Goal: Task Accomplishment & Management: Use online tool/utility

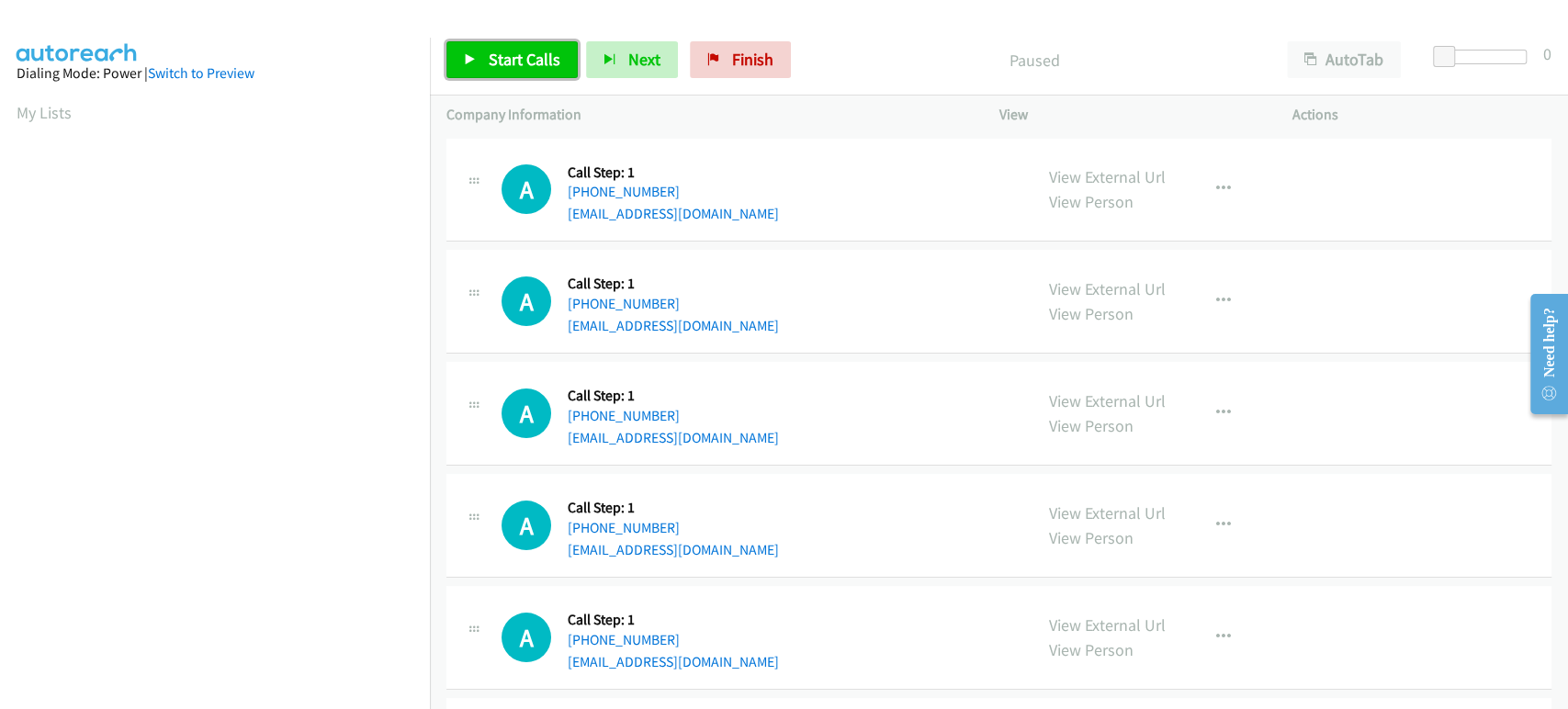
click at [481, 55] on link "Start Calls" at bounding box center [512, 59] width 132 height 37
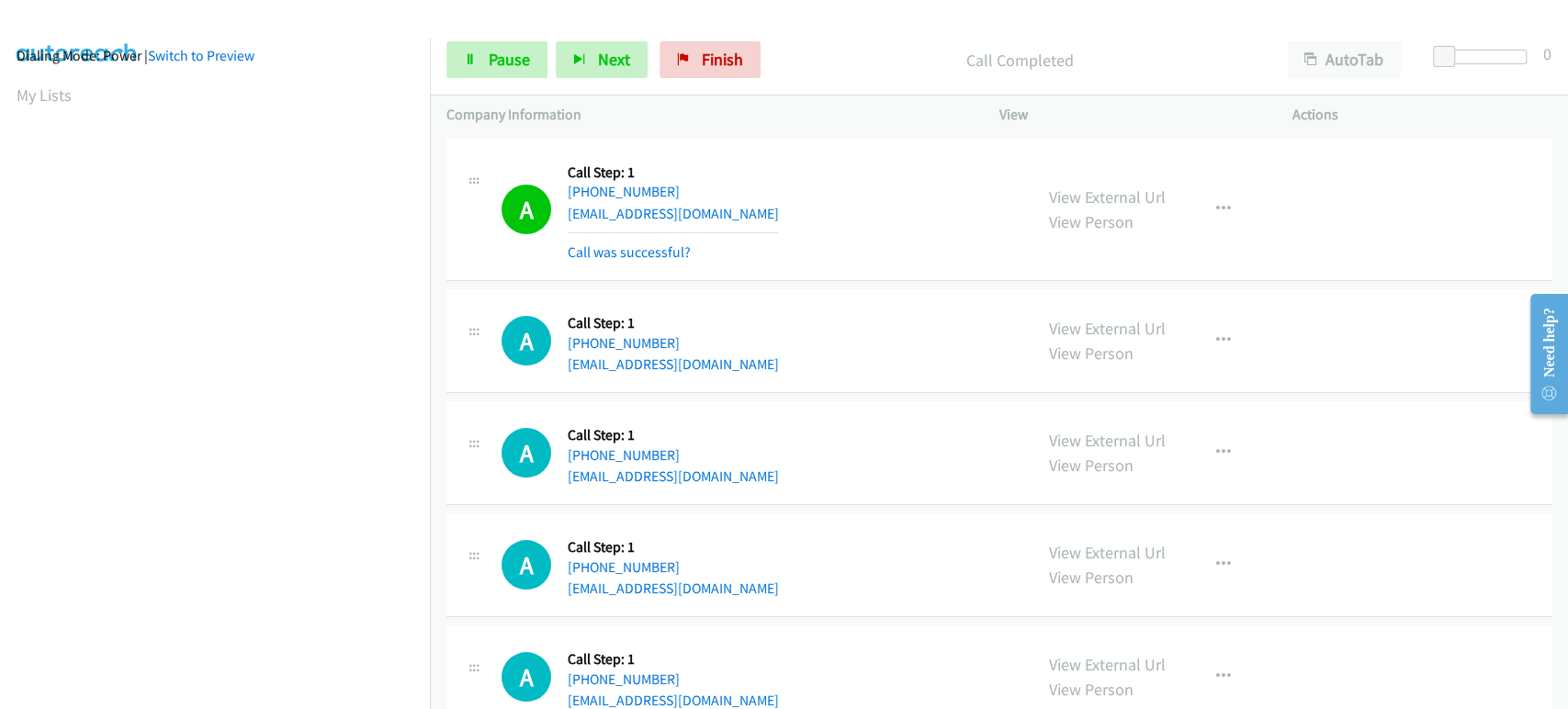
scroll to position [15, 0]
click at [575, 54] on icon "button" at bounding box center [579, 60] width 12 height 12
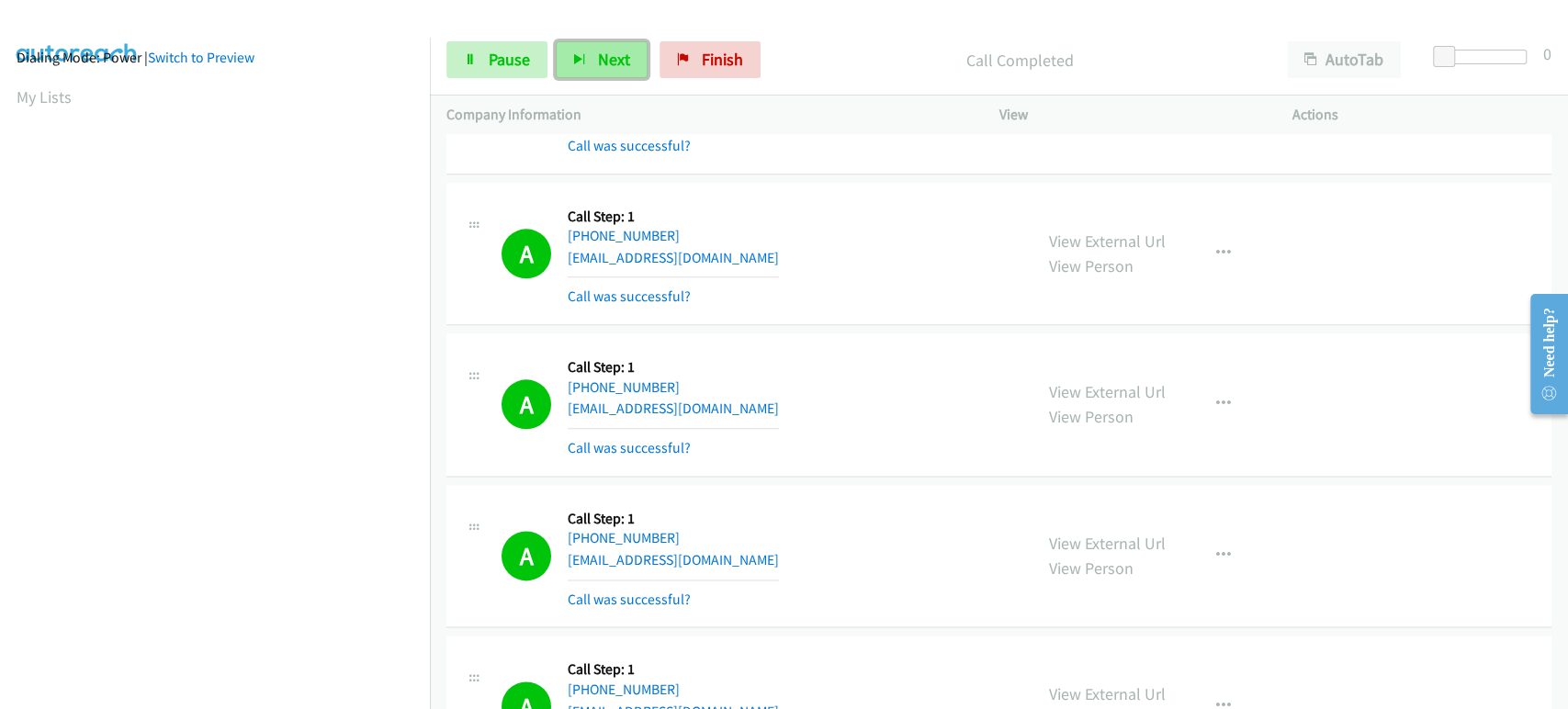
click at [580, 50] on button "Next" at bounding box center [601, 59] width 92 height 37
click at [605, 65] on span "Next" at bounding box center [615, 59] width 32 height 21
click at [485, 66] on link "Pause" at bounding box center [497, 59] width 101 height 37
click at [485, 66] on div "Start Calls Pause Next Finish" at bounding box center [608, 59] width 323 height 37
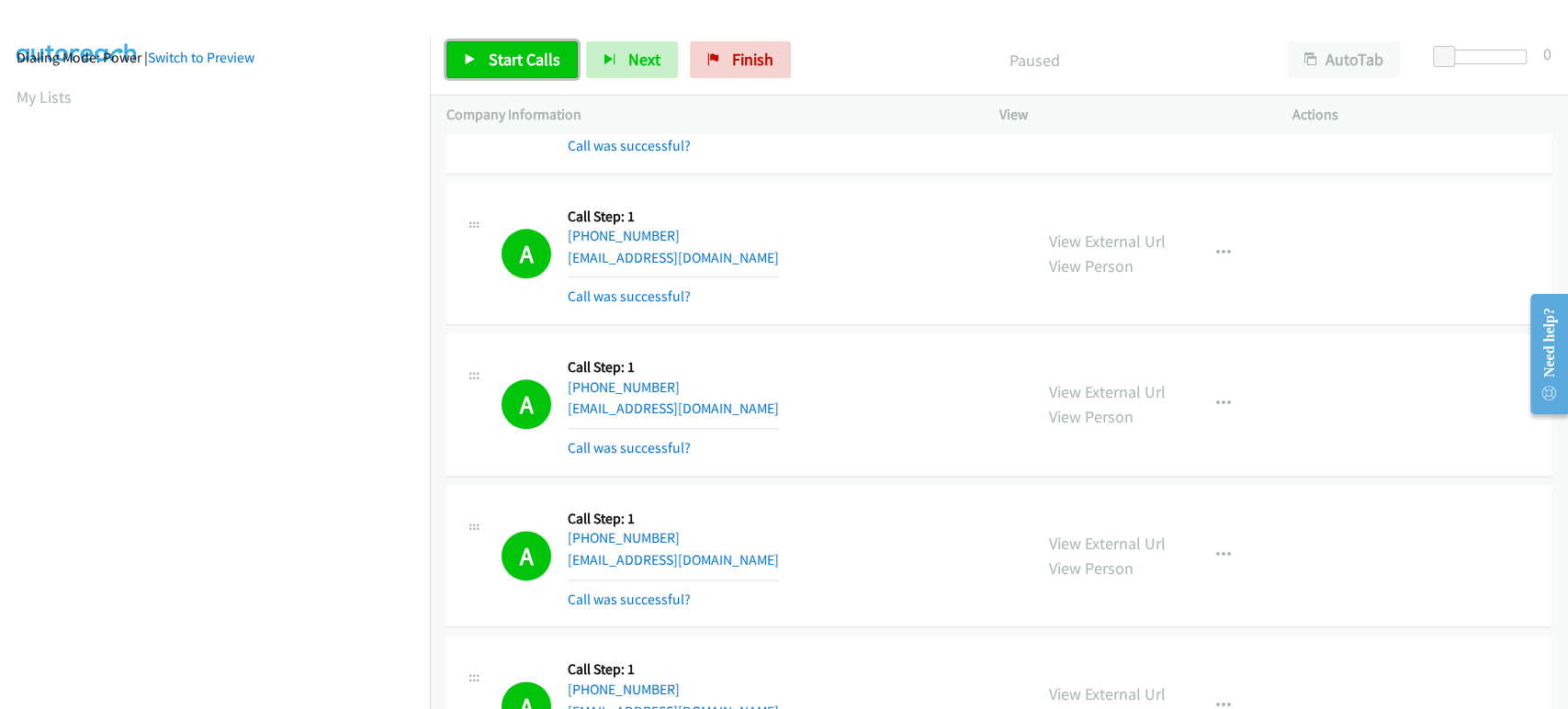
drag, startPoint x: 491, startPoint y: 58, endPoint x: 419, endPoint y: 81, distance: 75.6
click at [492, 58] on span "Start Calls" at bounding box center [524, 59] width 72 height 21
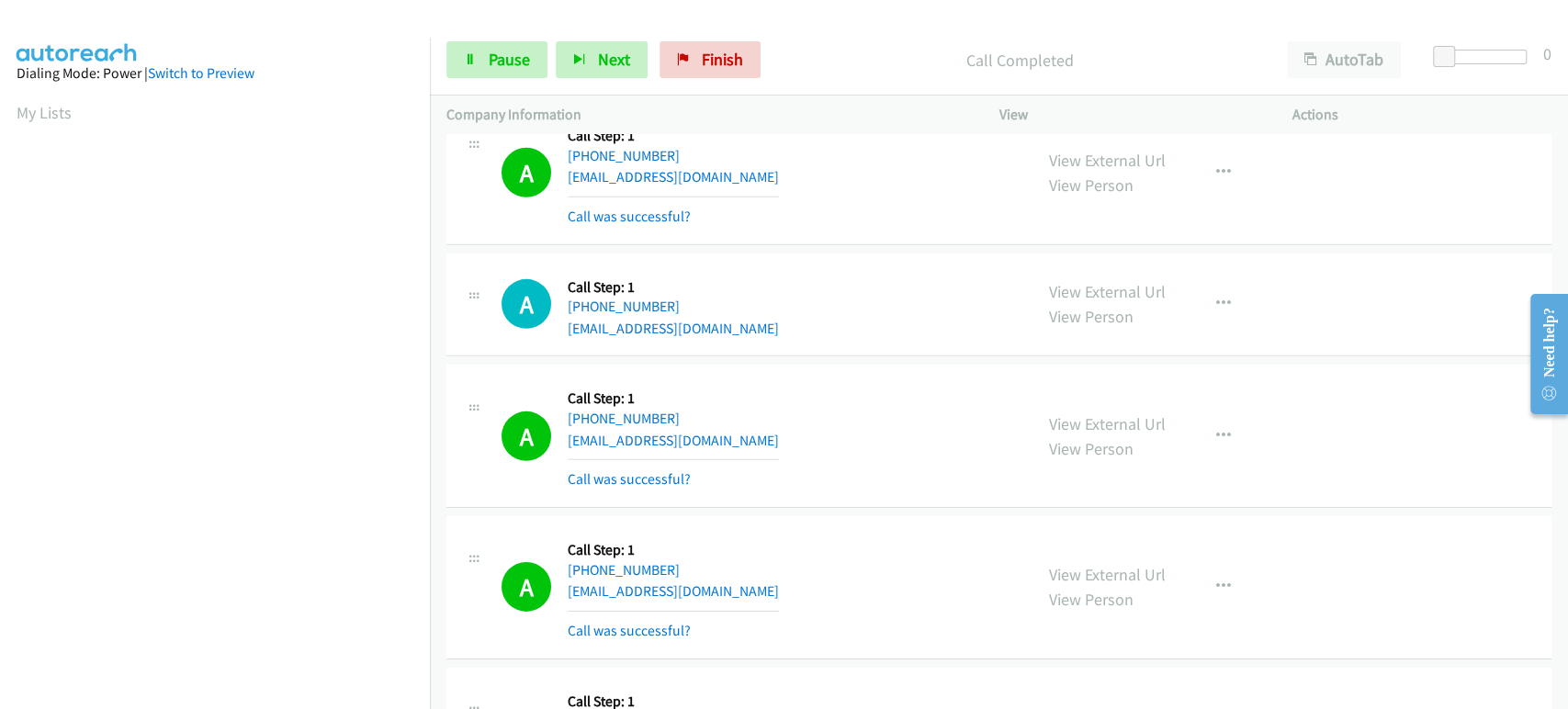
scroll to position [323, 0]
click at [472, 58] on icon at bounding box center [470, 60] width 12 height 12
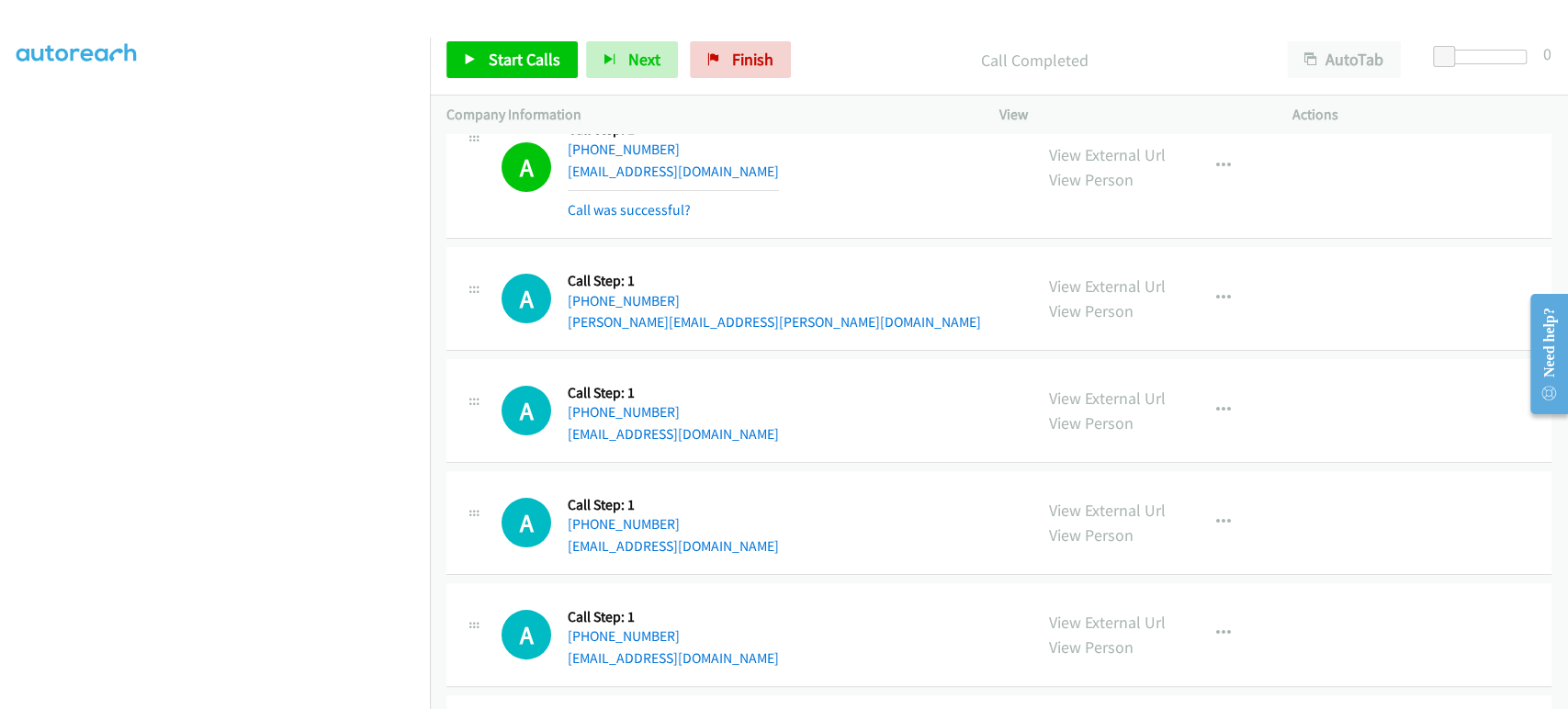
scroll to position [4797, 0]
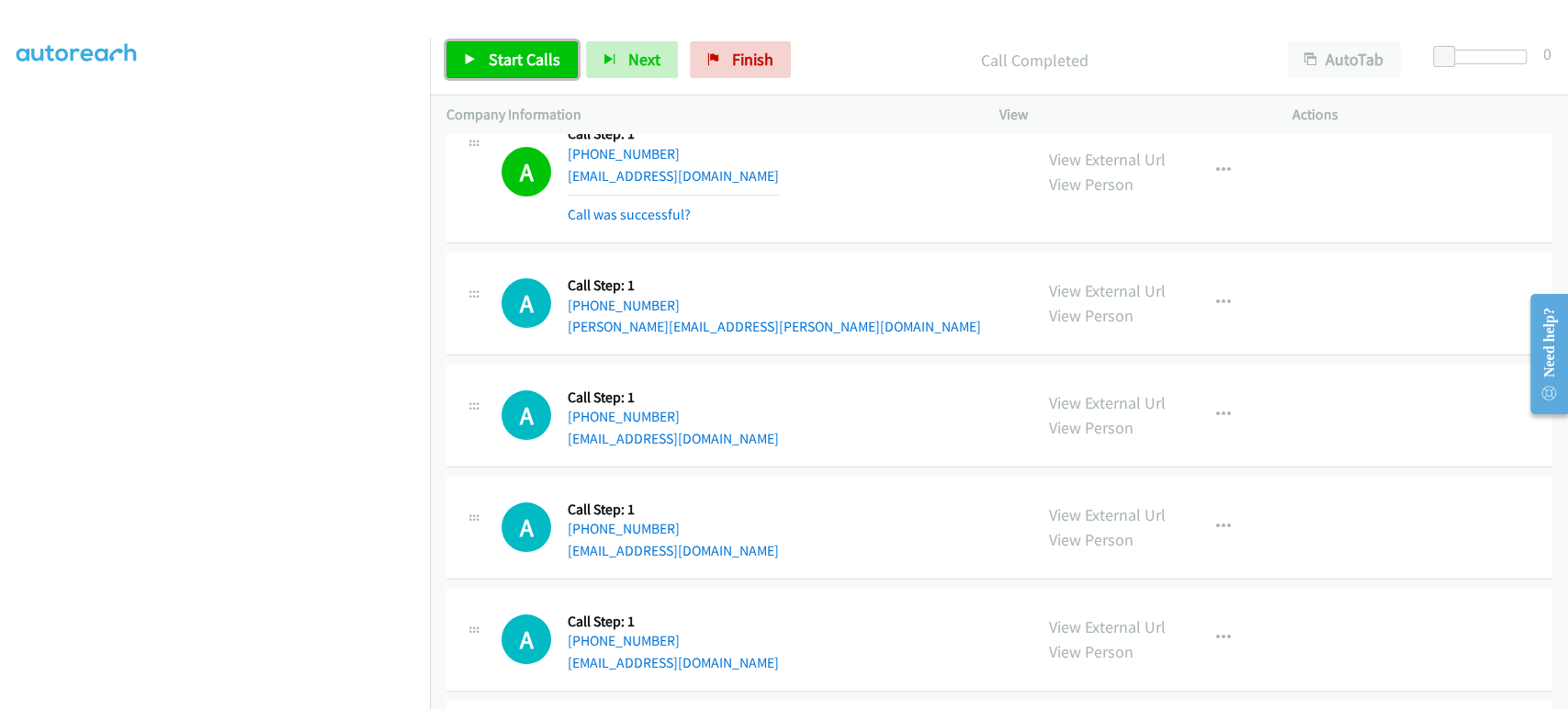
click at [503, 58] on span "Start Calls" at bounding box center [524, 59] width 72 height 21
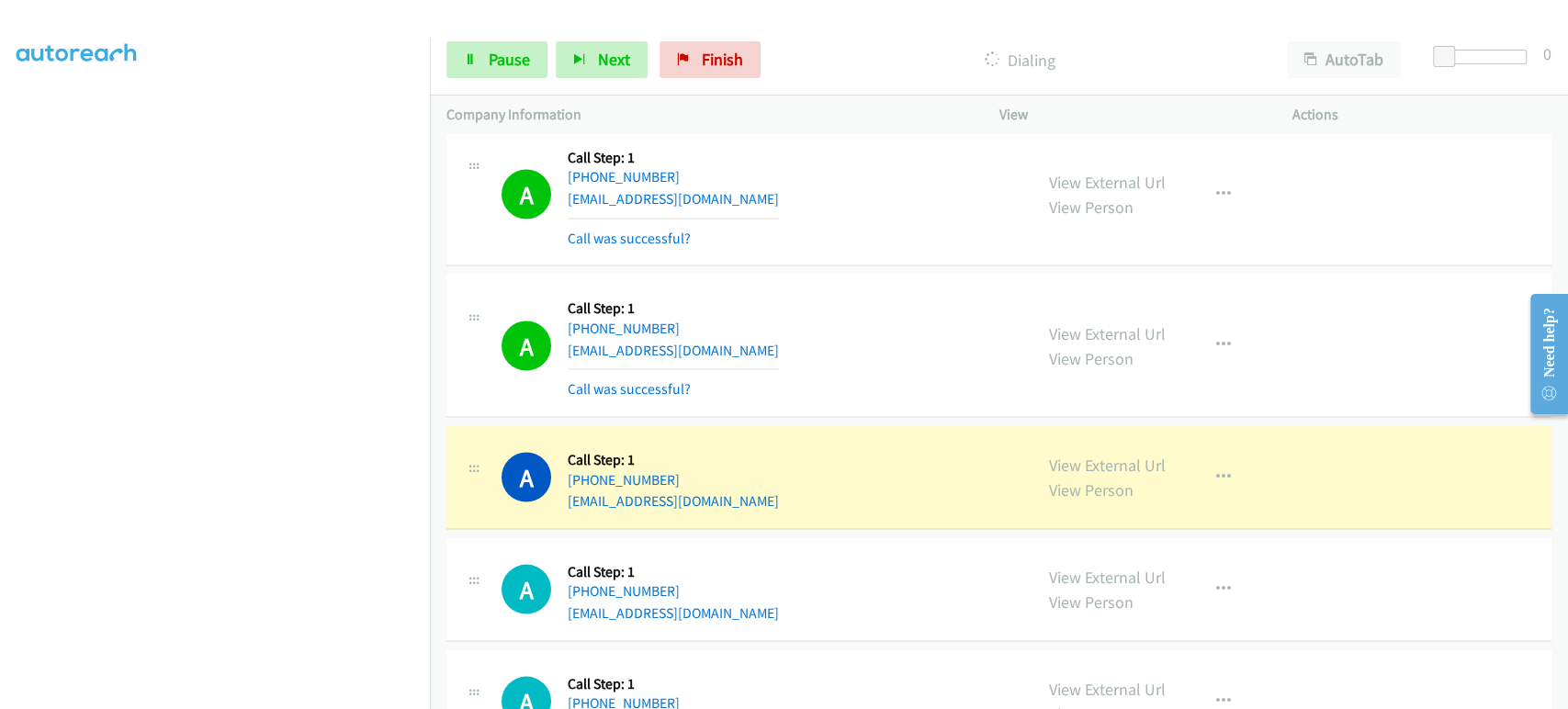
scroll to position [0, 0]
click at [501, 50] on span "Pause" at bounding box center [509, 59] width 41 height 21
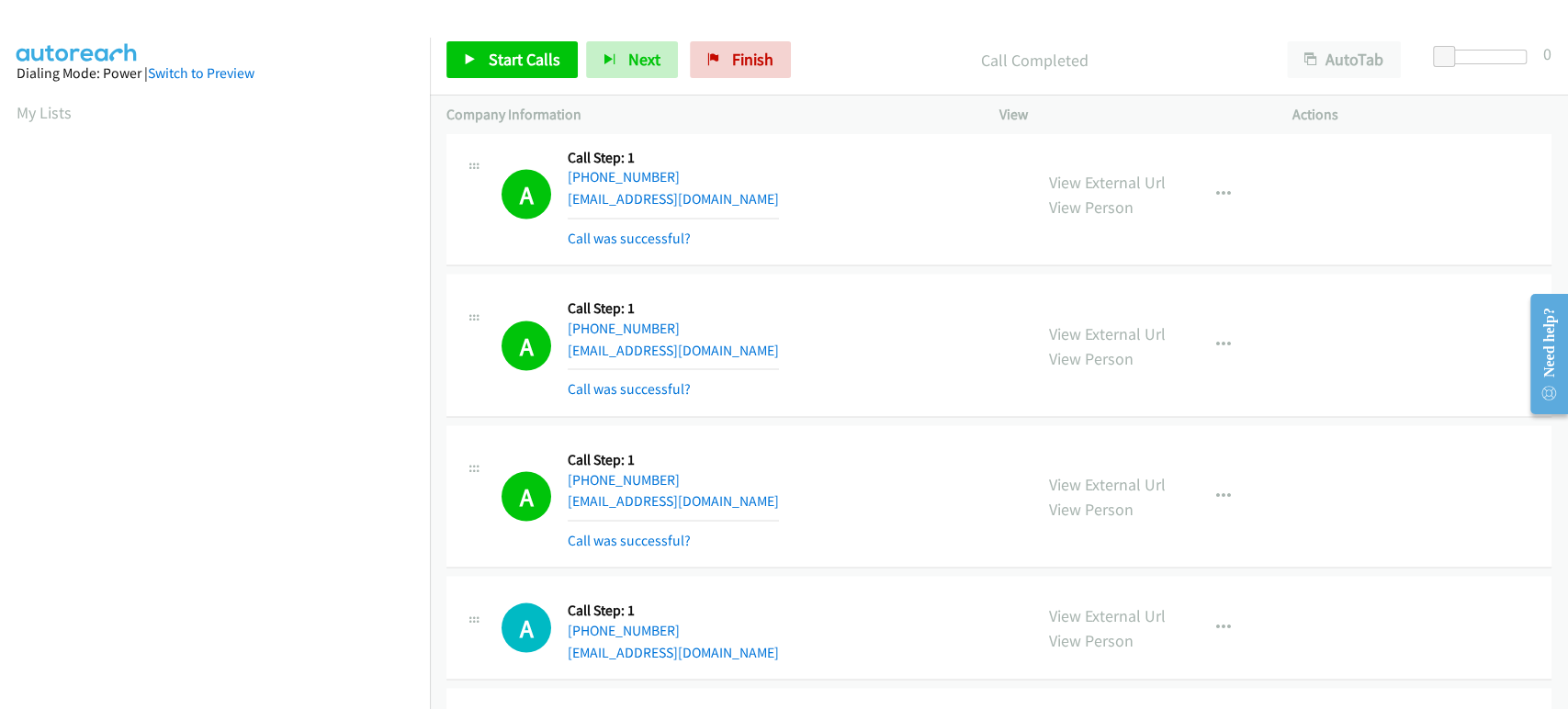
scroll to position [323, 0]
click at [507, 70] on link "Start Calls" at bounding box center [512, 59] width 132 height 37
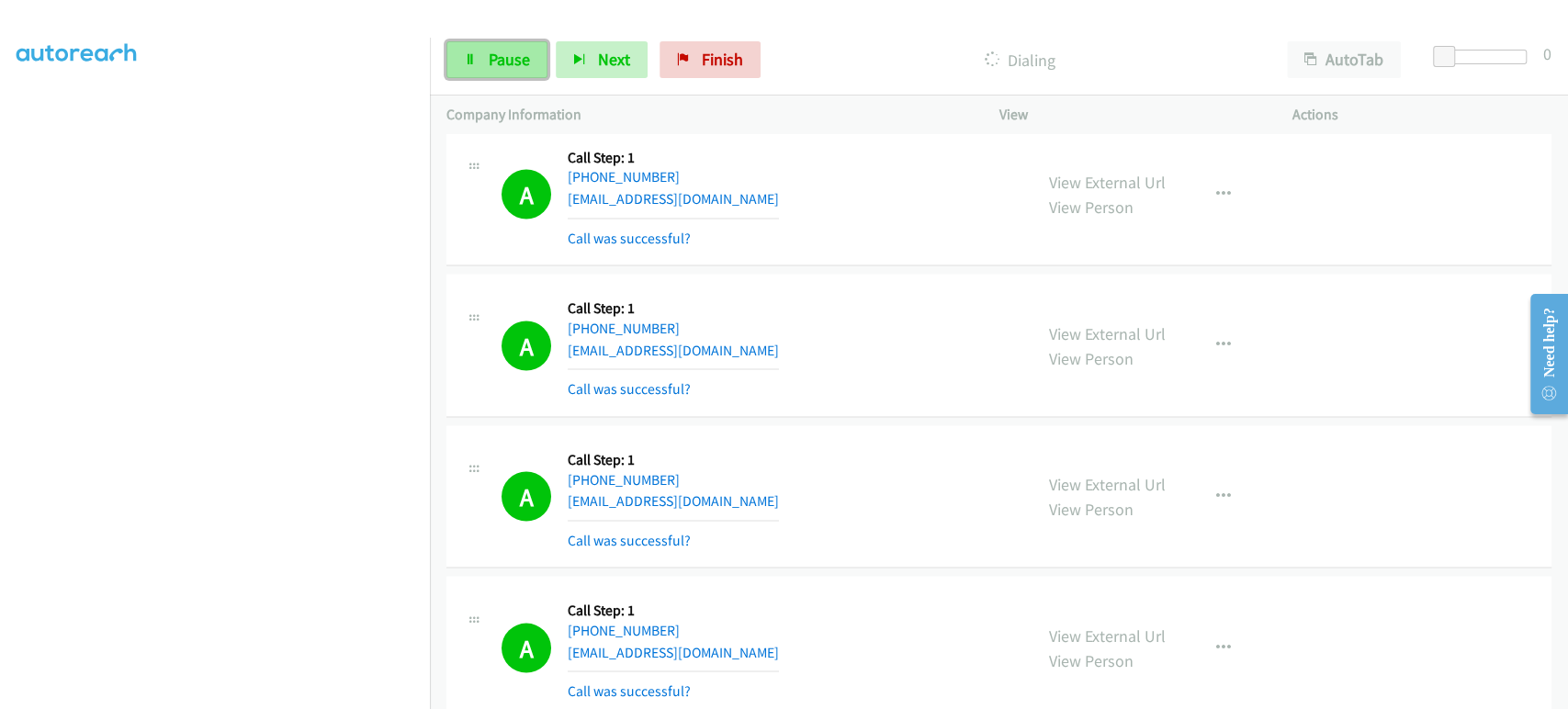
click at [509, 51] on span "Pause" at bounding box center [509, 59] width 41 height 21
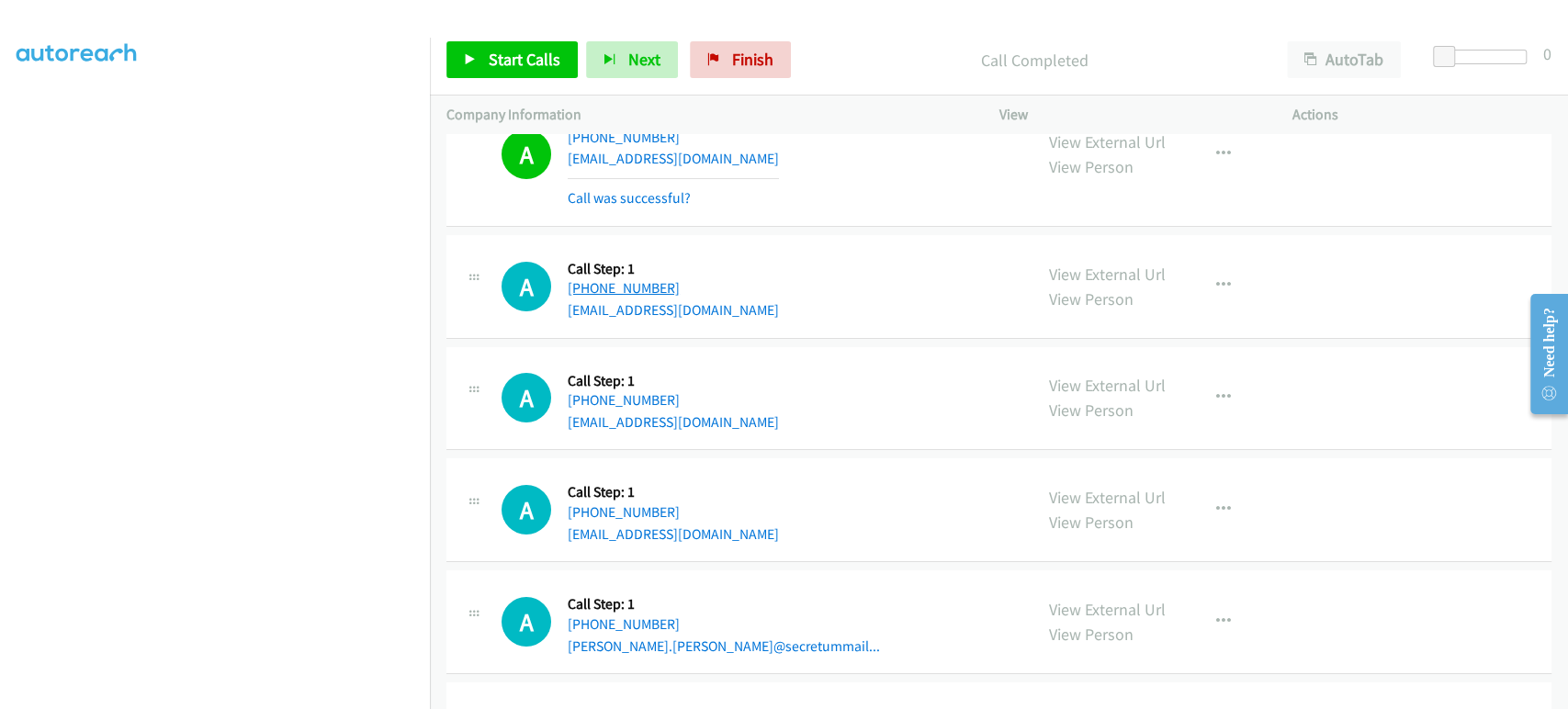
scroll to position [8981, 0]
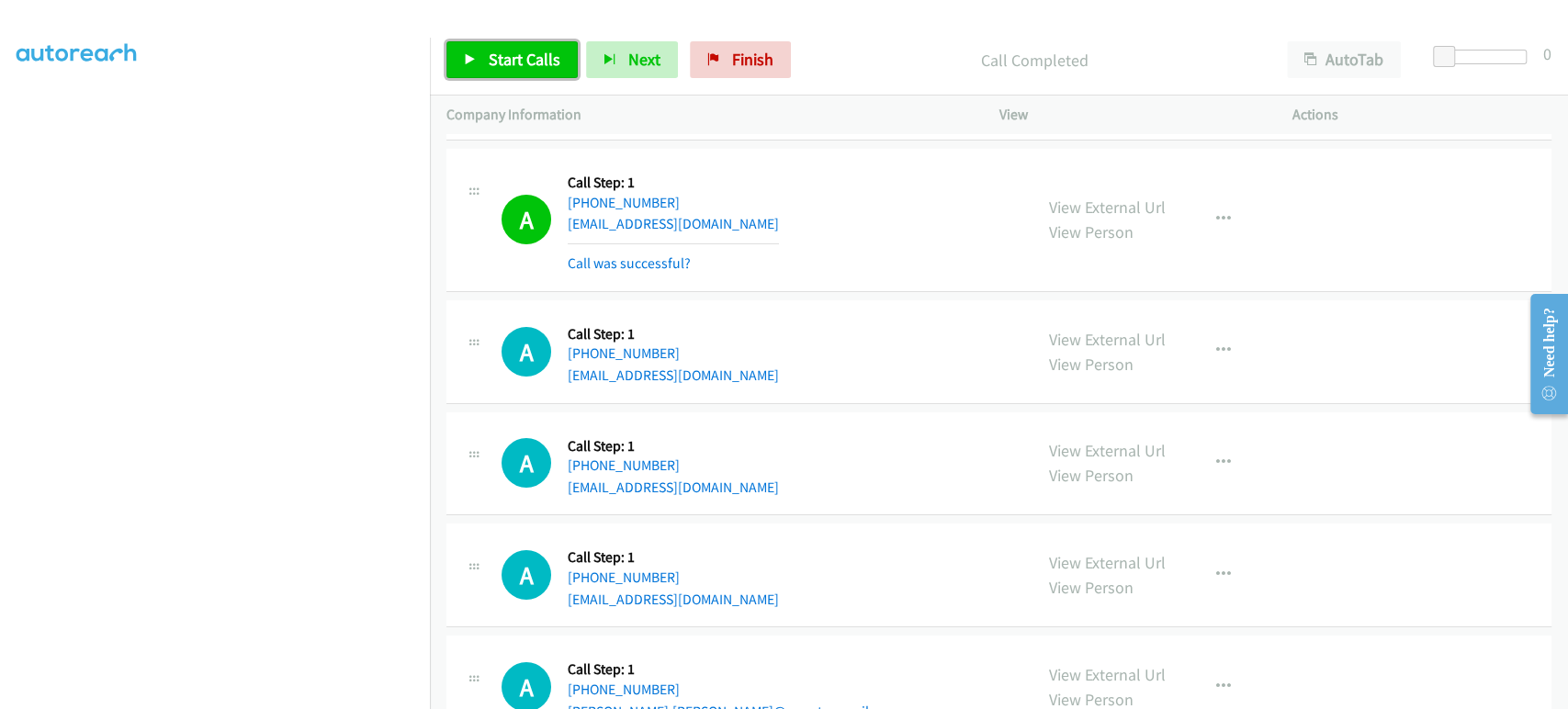
click at [470, 59] on icon at bounding box center [470, 60] width 12 height 12
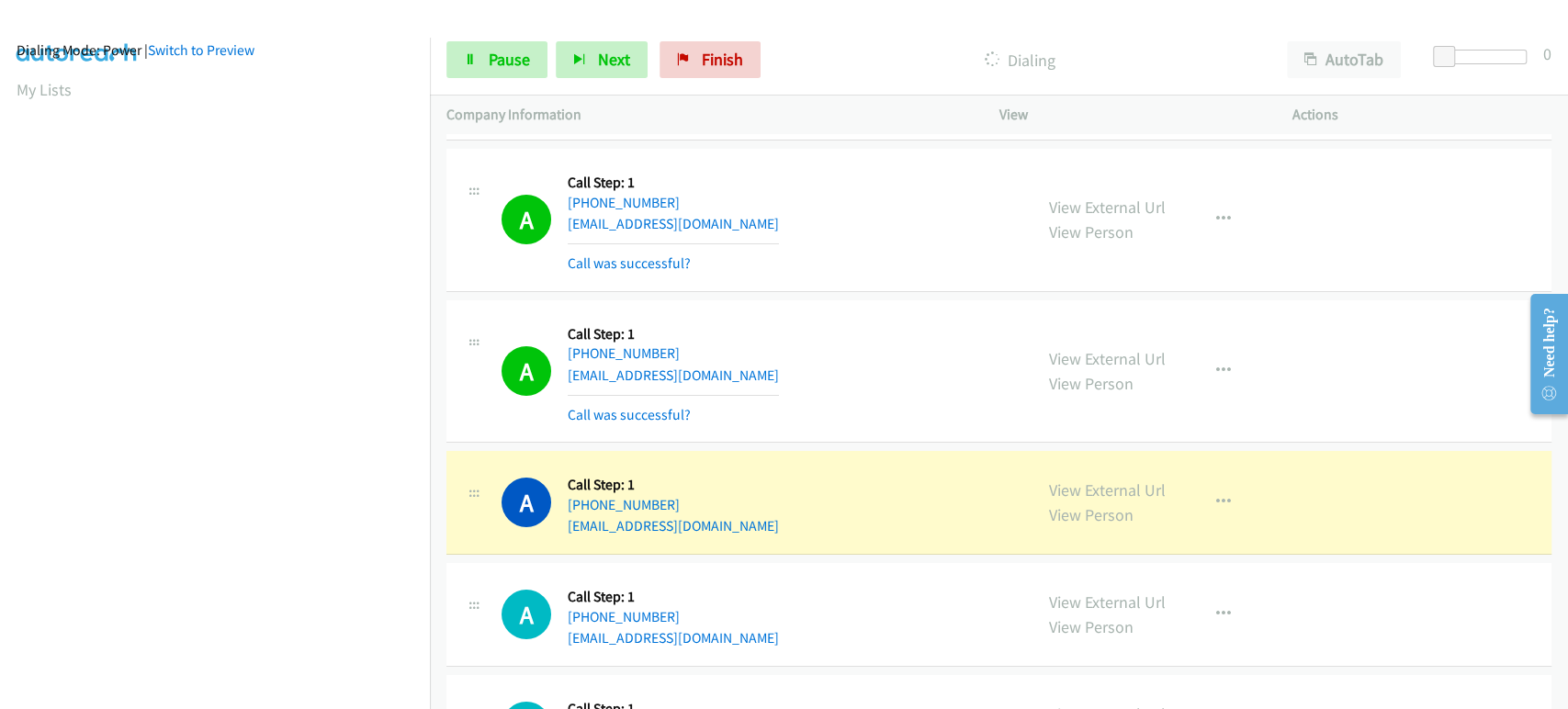
scroll to position [0, 0]
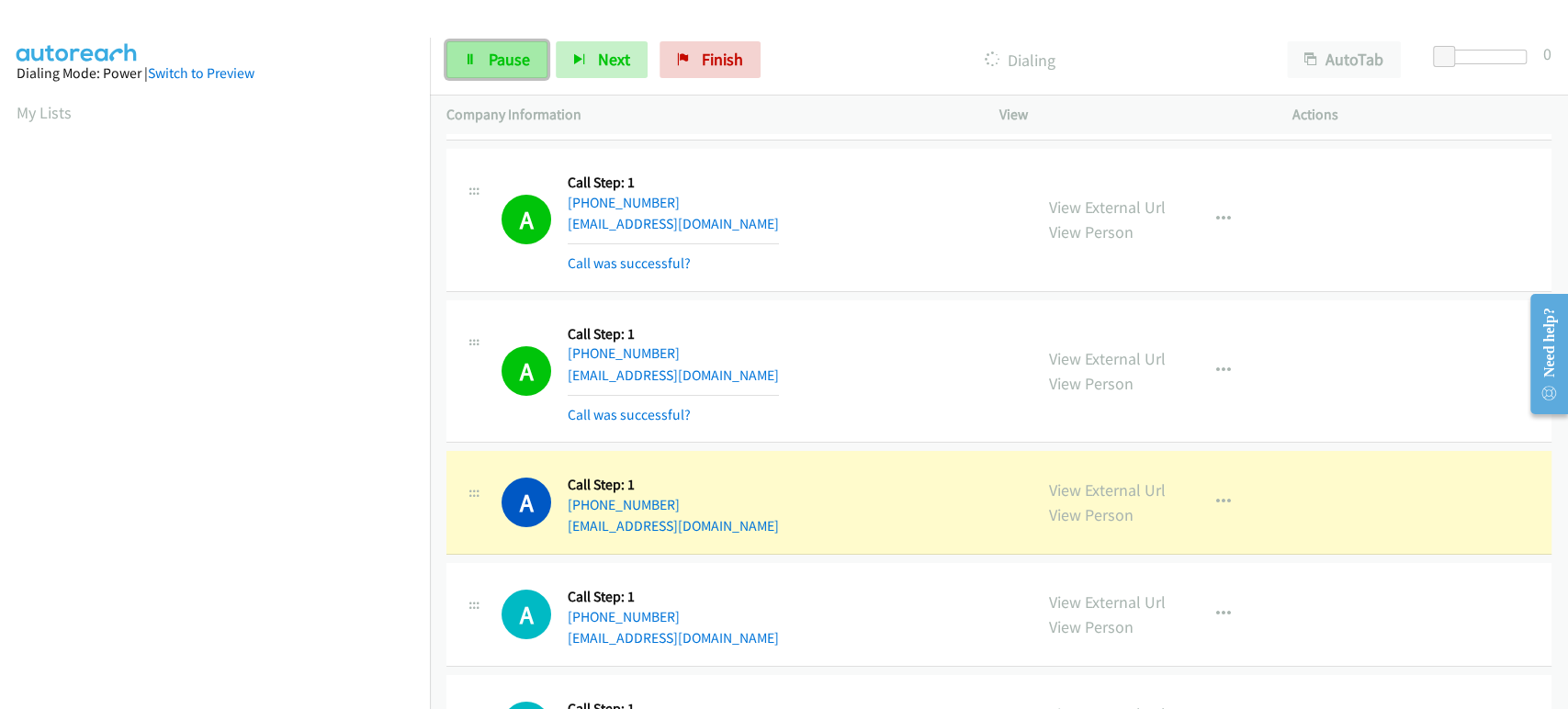
click at [473, 59] on icon at bounding box center [470, 60] width 12 height 12
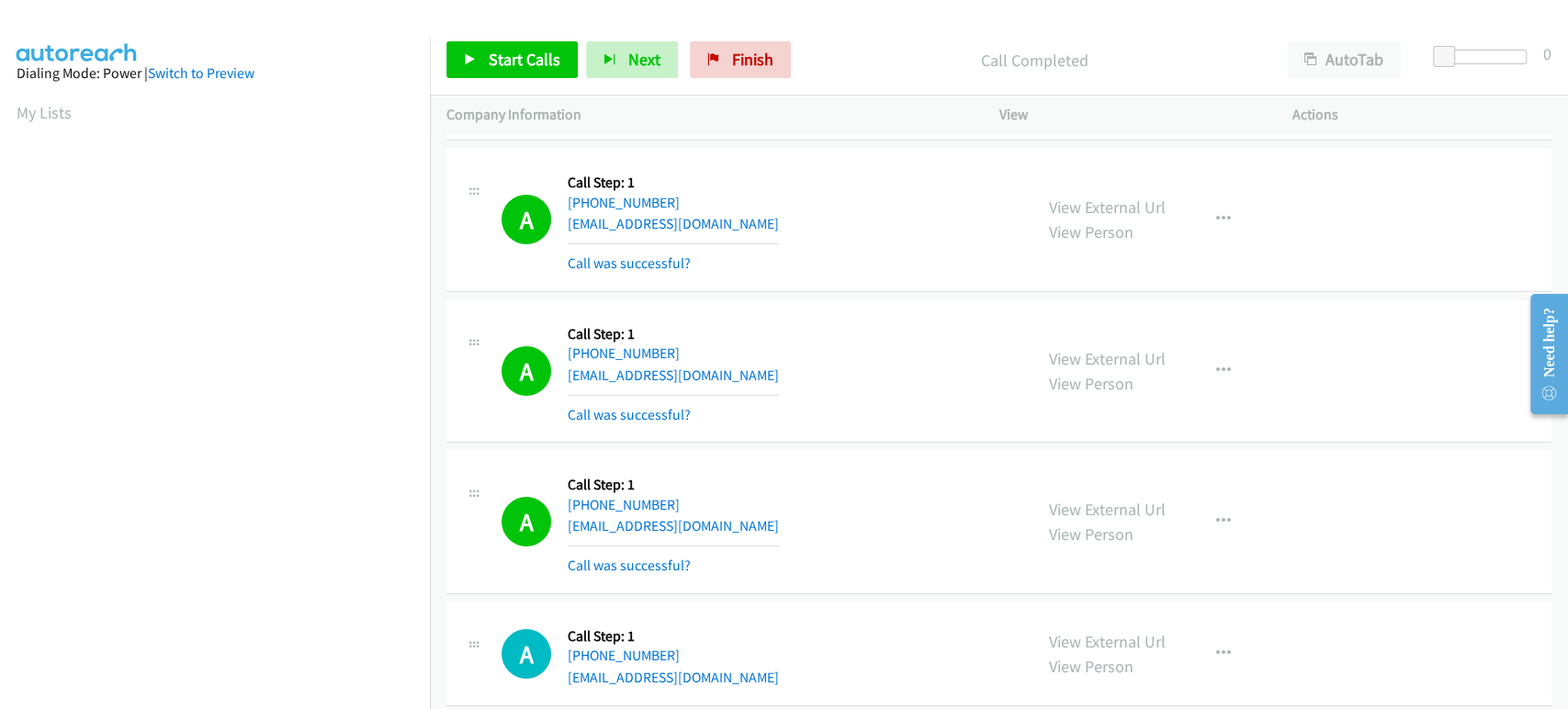
scroll to position [323, 0]
click at [489, 51] on span "Start Calls" at bounding box center [524, 59] width 72 height 21
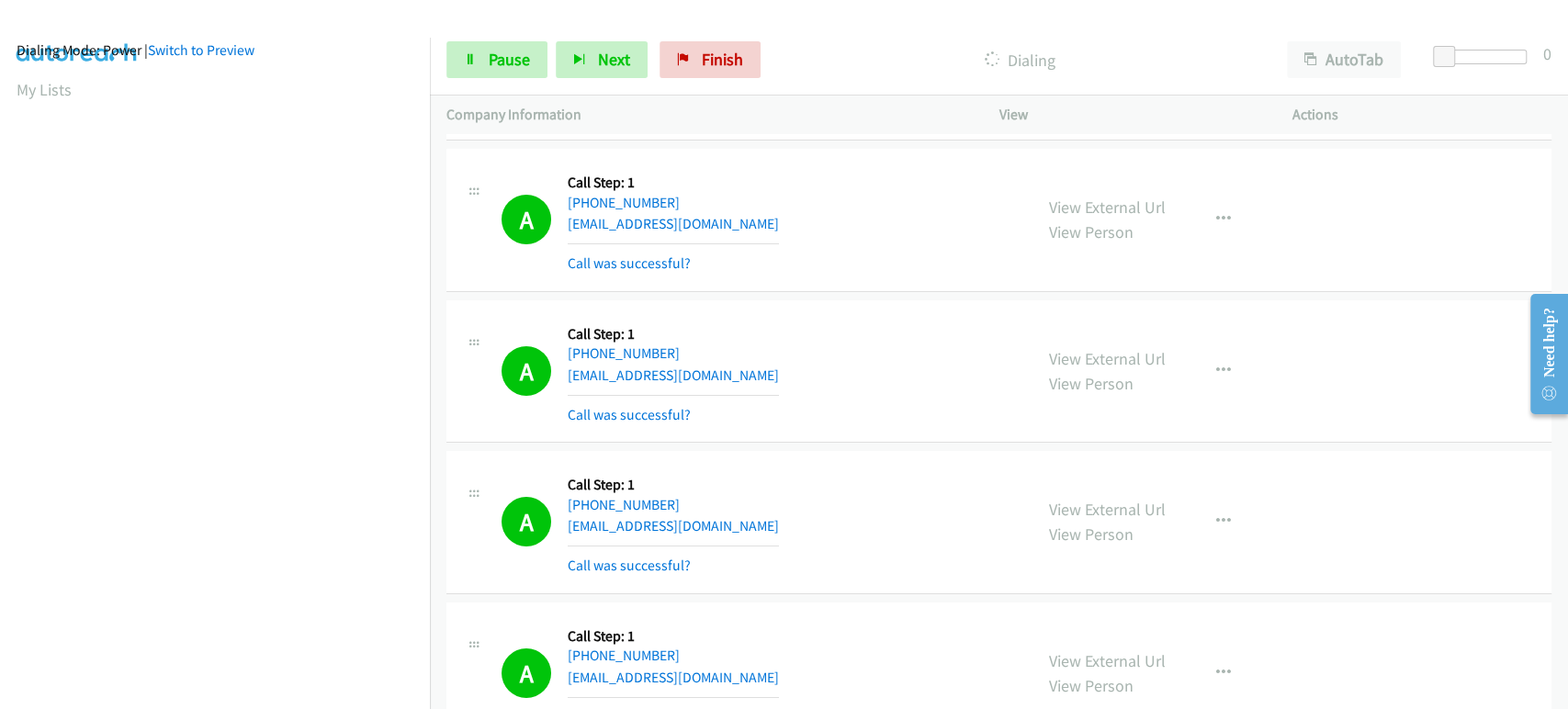
scroll to position [0, 0]
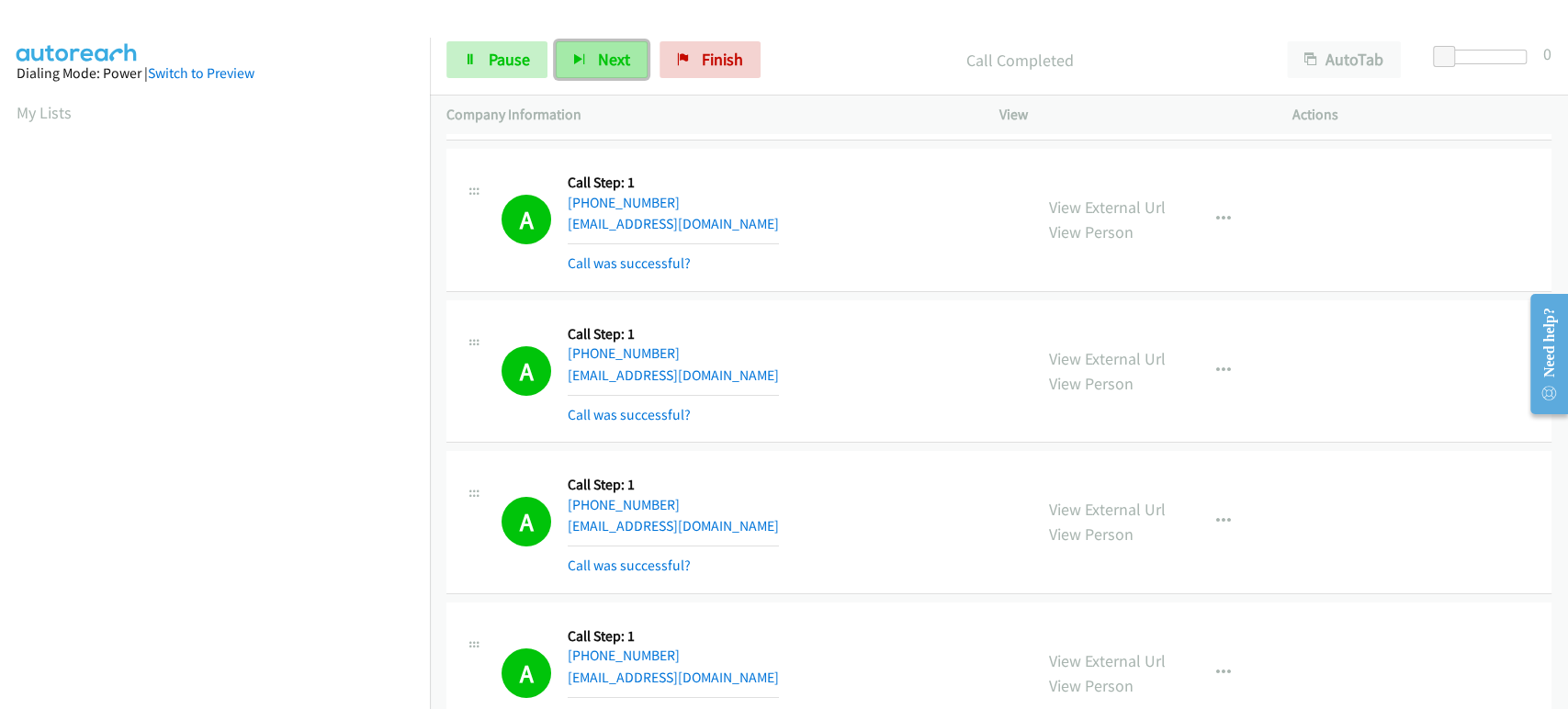
click at [583, 64] on icon "button" at bounding box center [579, 60] width 12 height 12
click at [478, 61] on link "Pause" at bounding box center [497, 59] width 101 height 37
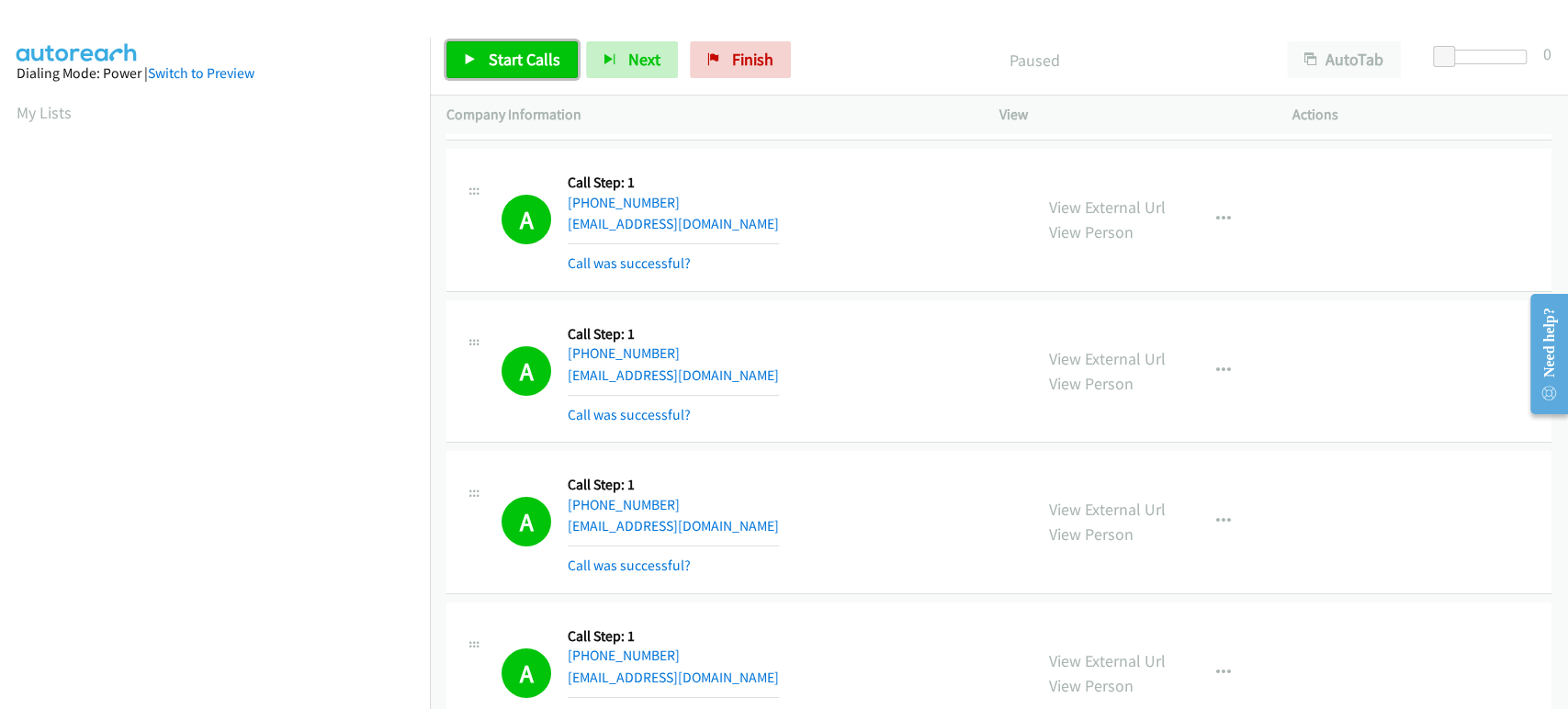
click at [478, 61] on link "Start Calls" at bounding box center [512, 59] width 132 height 37
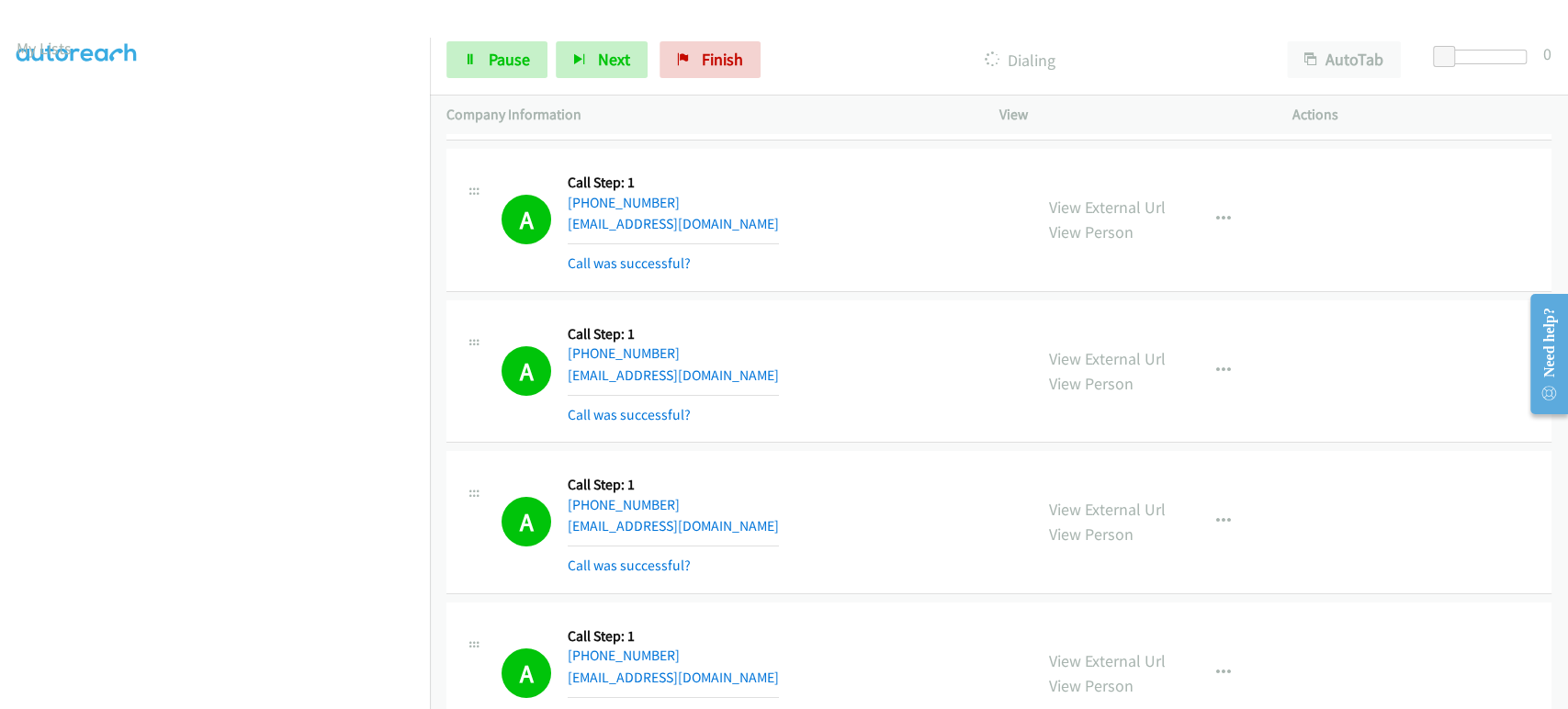
scroll to position [15, 0]
click at [454, 61] on link "Pause" at bounding box center [497, 59] width 101 height 37
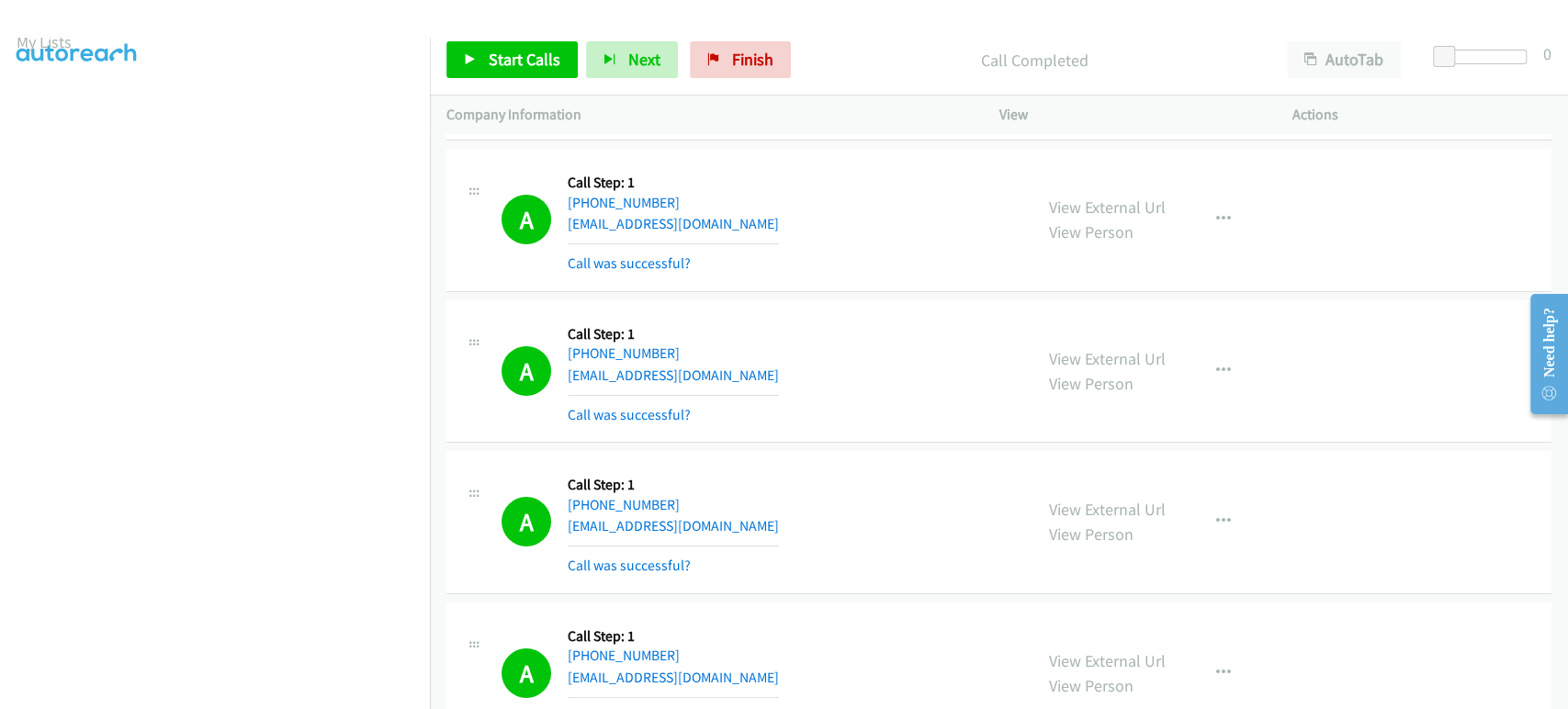
scroll to position [0, 0]
click at [489, 57] on span "Start Calls" at bounding box center [524, 59] width 72 height 21
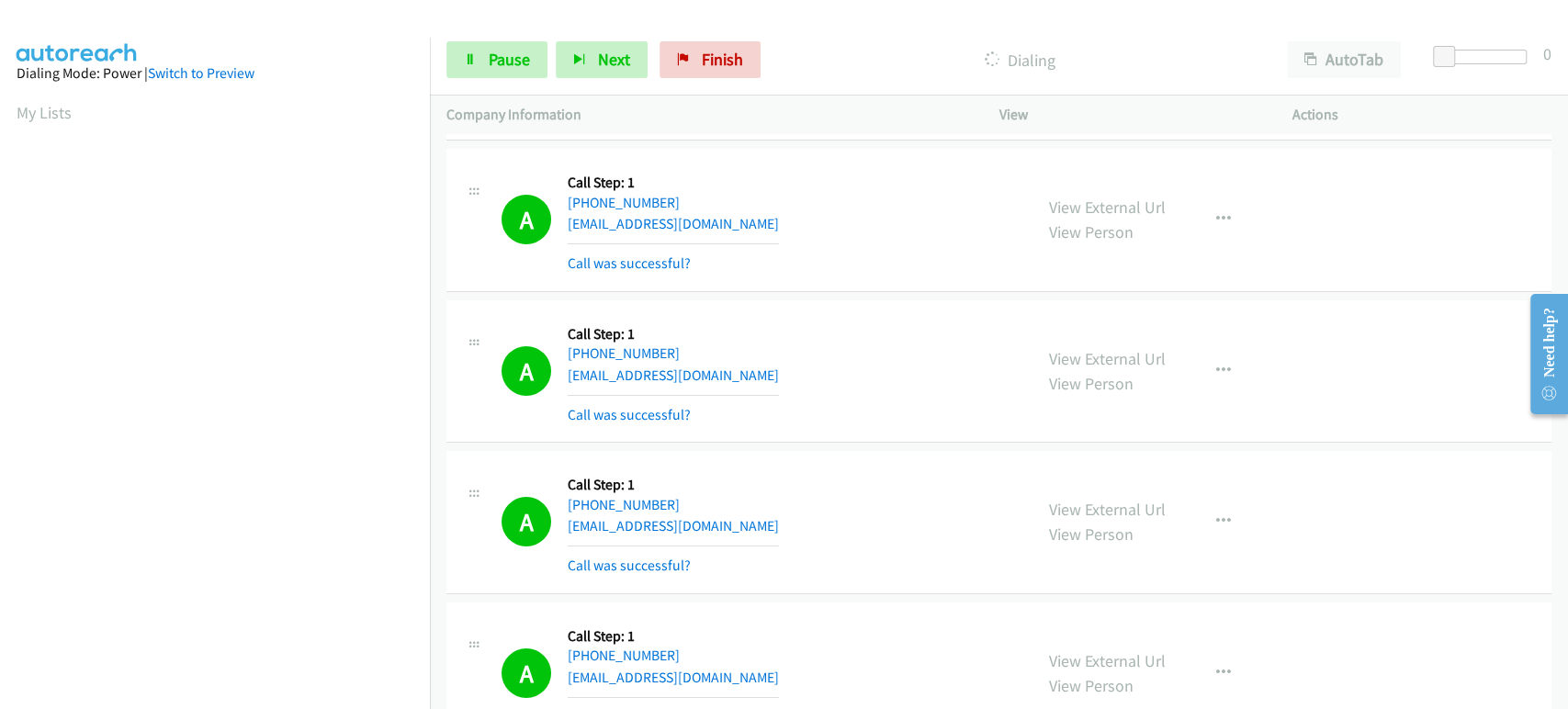
scroll to position [323, 0]
click at [450, 66] on link "Pause" at bounding box center [497, 59] width 101 height 37
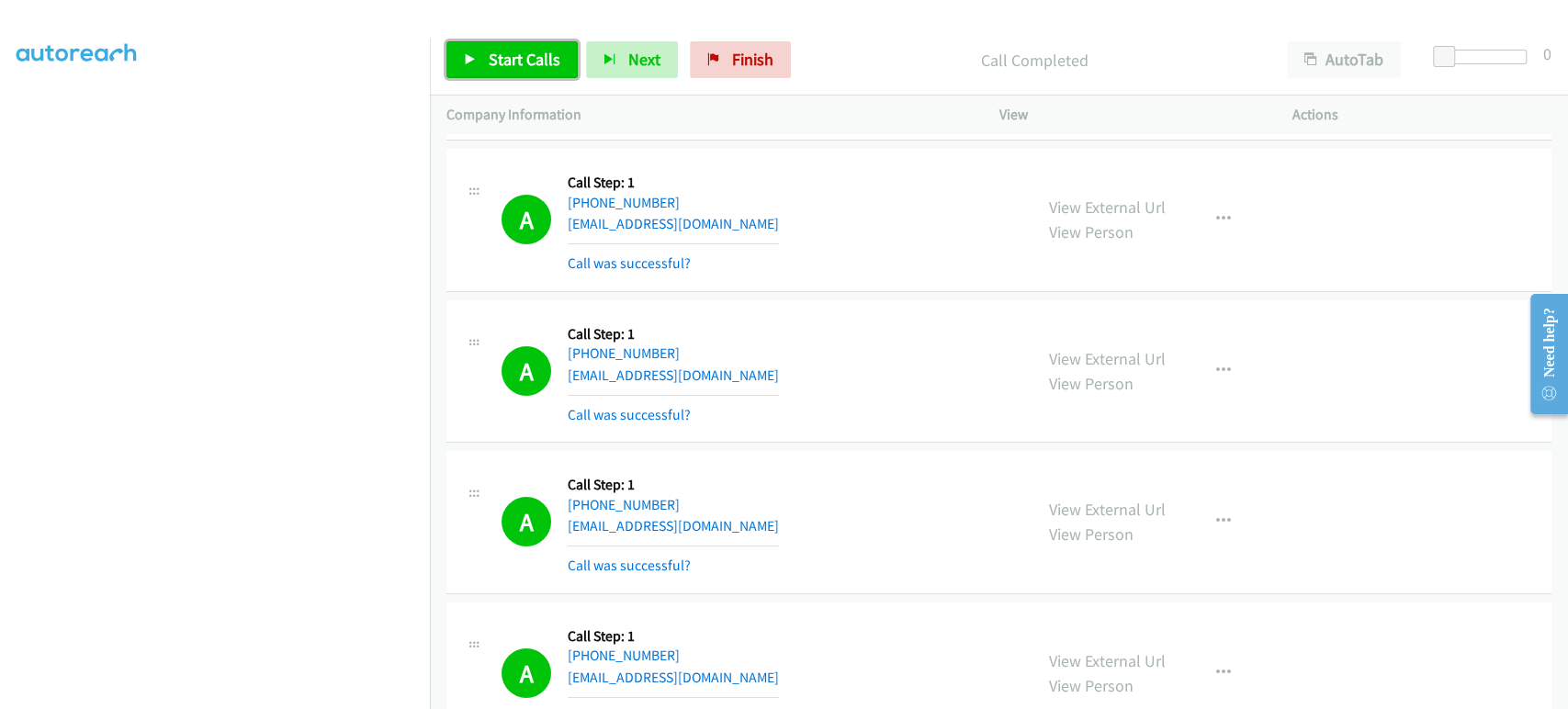
click at [527, 69] on span "Start Calls" at bounding box center [524, 59] width 72 height 21
click at [478, 54] on link "Pause" at bounding box center [497, 59] width 101 height 37
click at [475, 70] on link "Start Calls" at bounding box center [512, 59] width 132 height 37
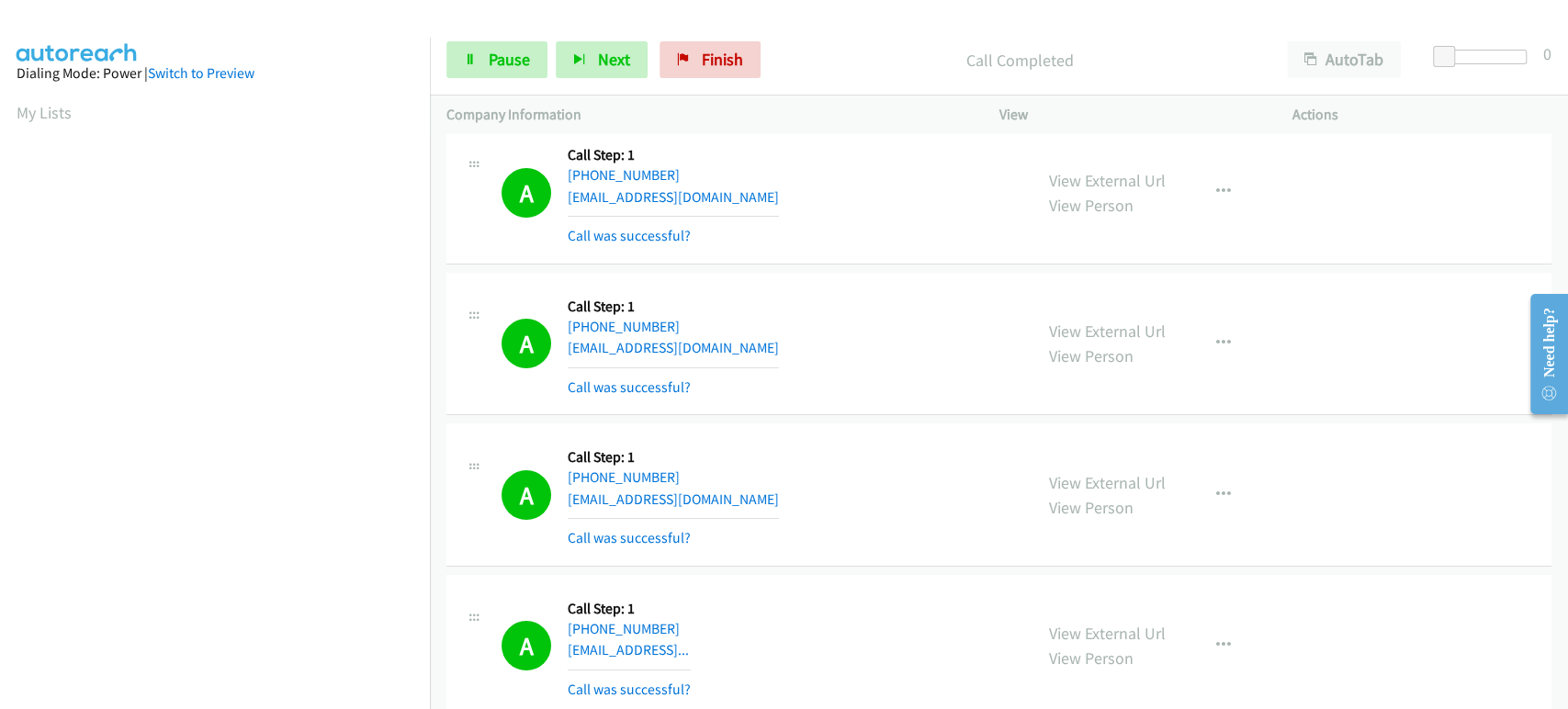
scroll to position [13983, 0]
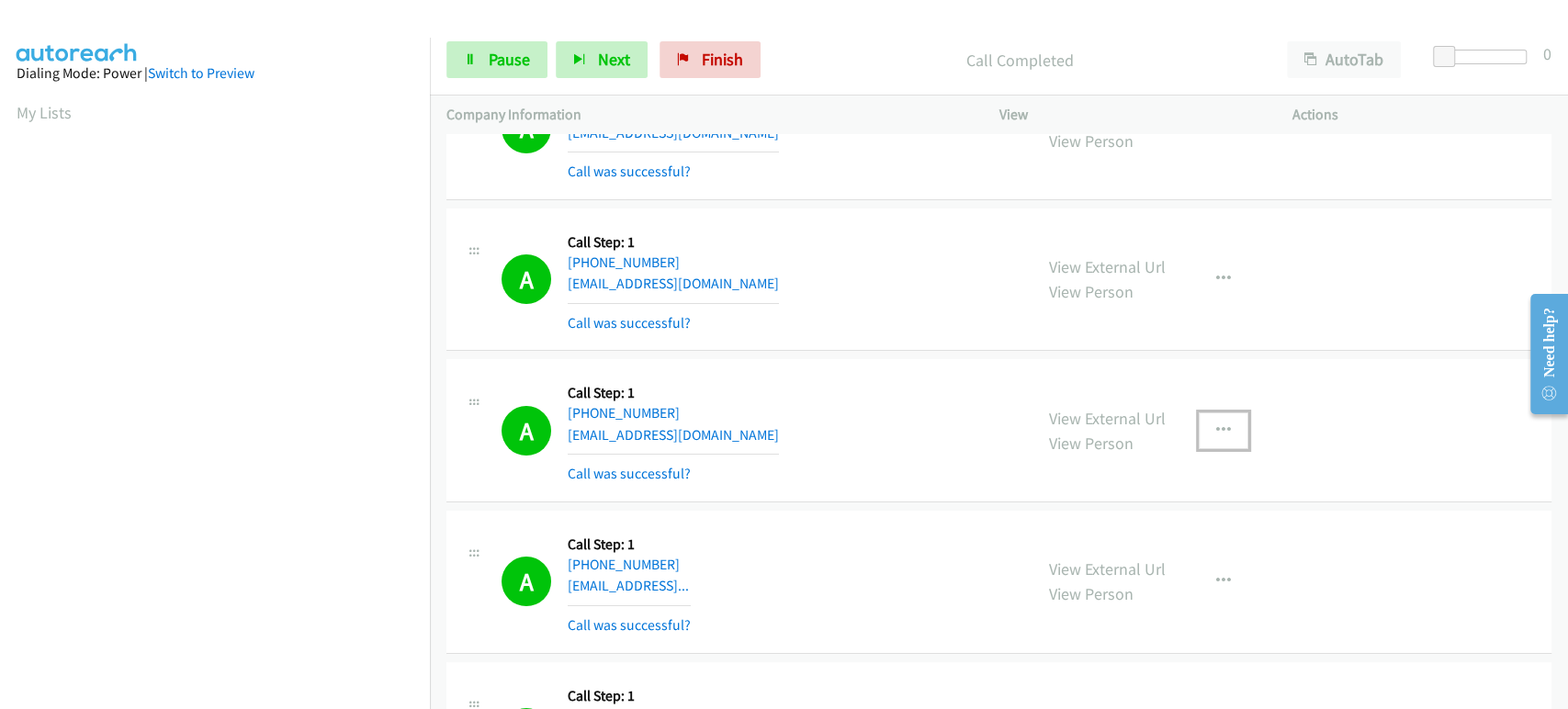
click at [1217, 424] on icon "button" at bounding box center [1223, 430] width 14 height 14
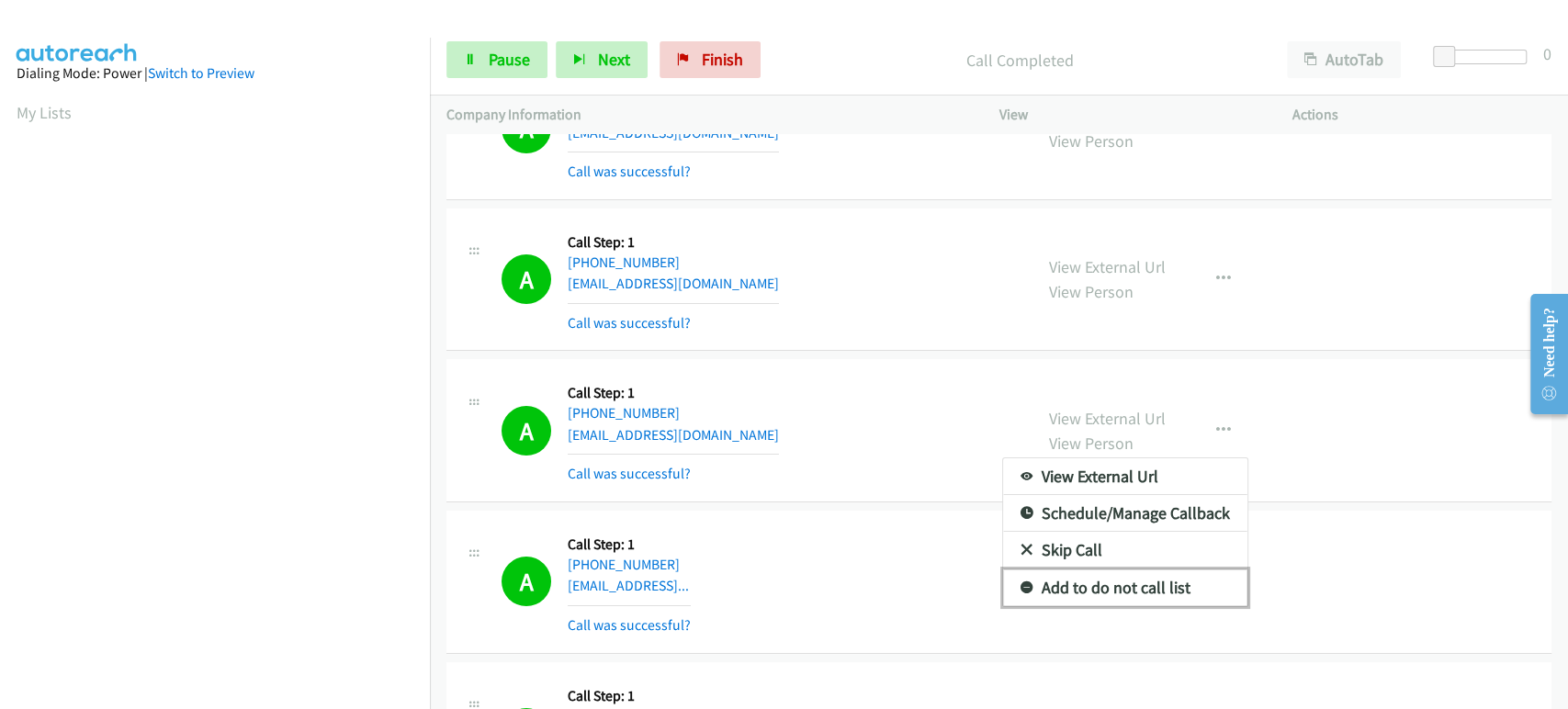
click at [1074, 570] on link "Add to do not call list" at bounding box center [1125, 588] width 244 height 37
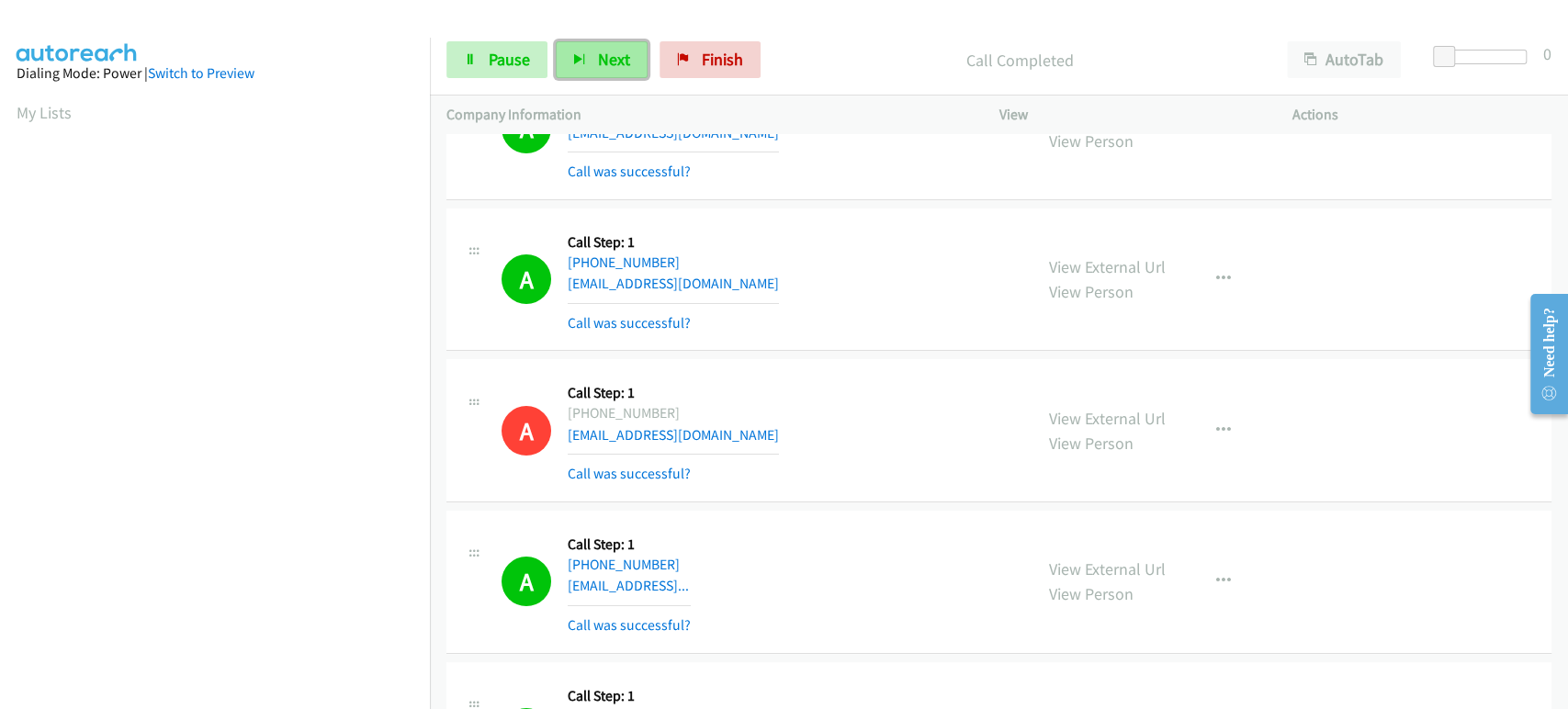
click at [598, 58] on span "Next" at bounding box center [615, 59] width 32 height 21
click at [459, 52] on link "Pause" at bounding box center [497, 59] width 101 height 37
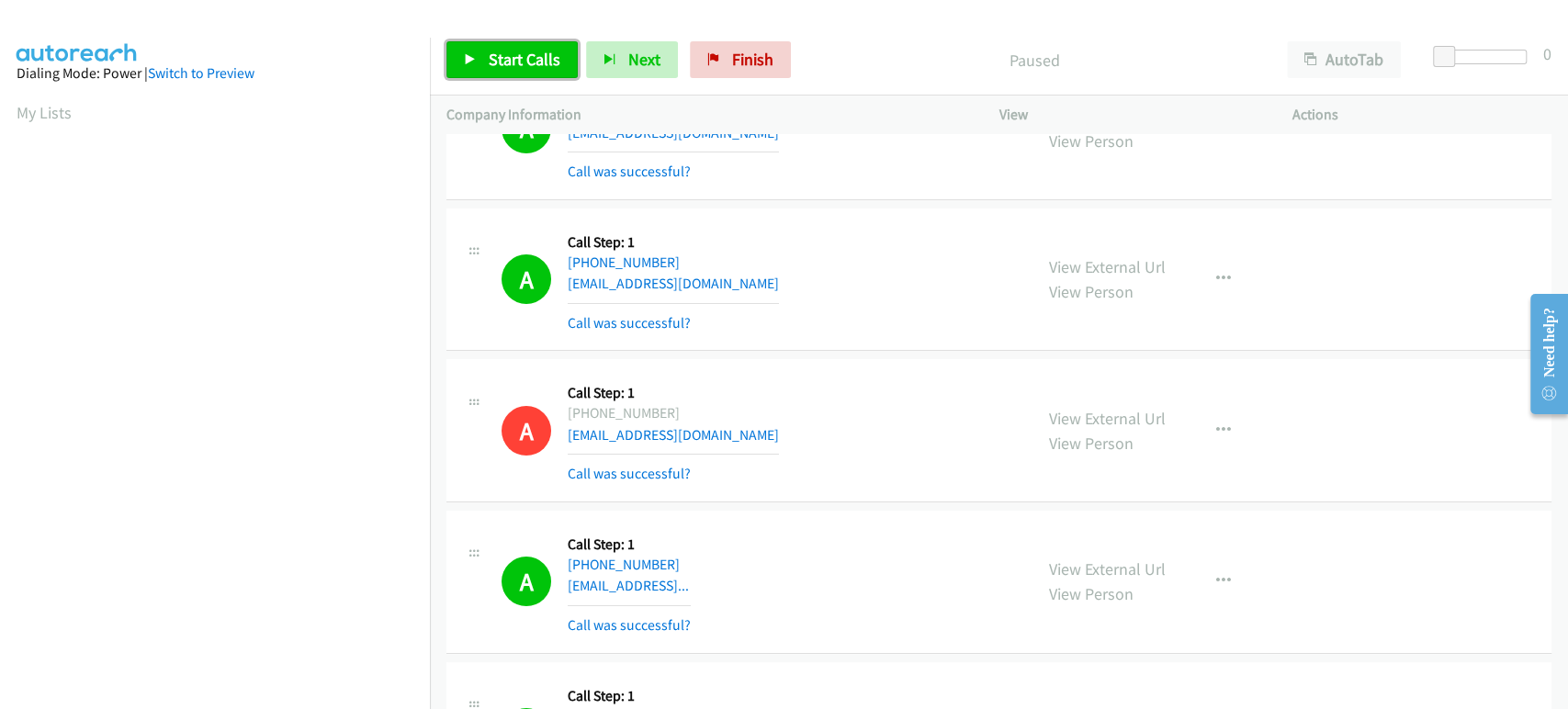
click at [512, 53] on span "Start Calls" at bounding box center [524, 59] width 72 height 21
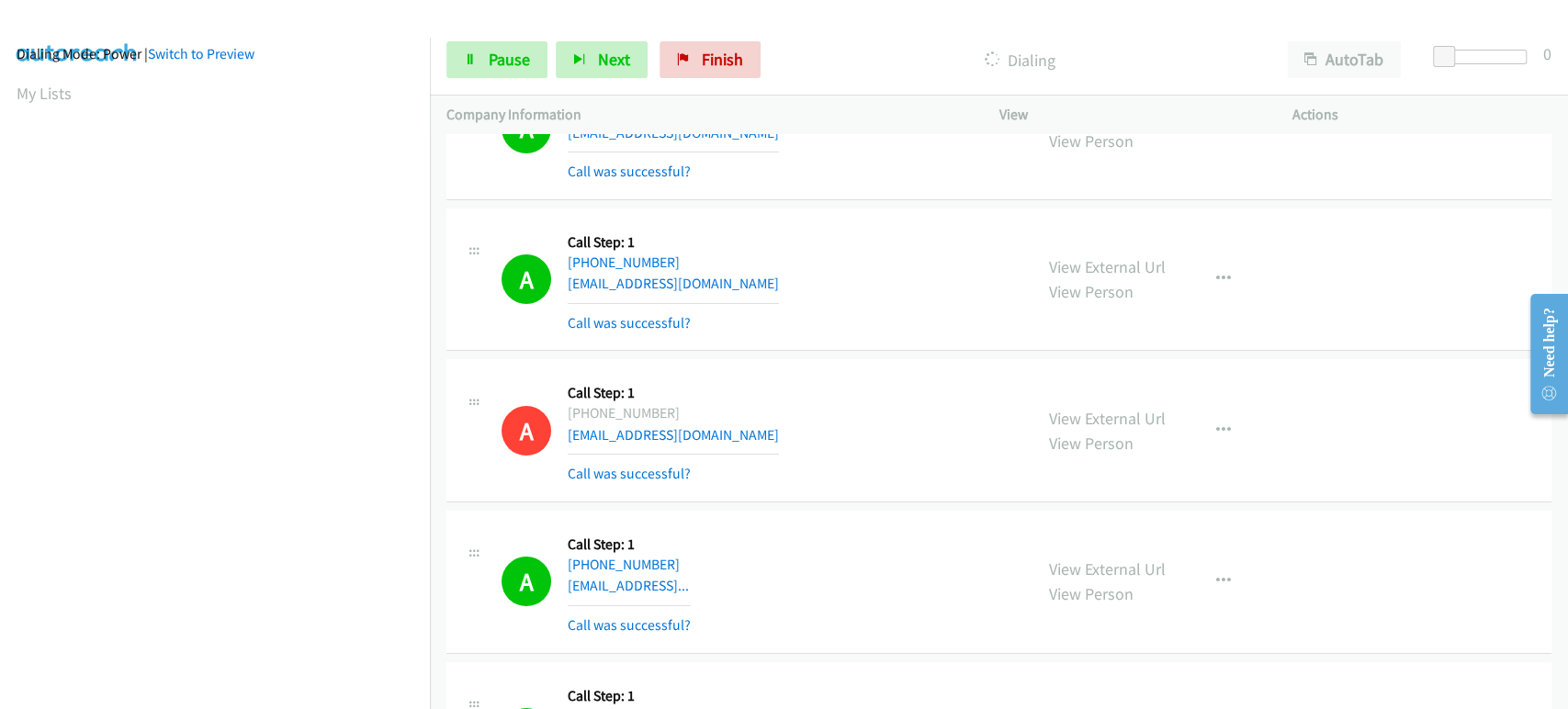
scroll to position [0, 0]
click at [473, 64] on icon at bounding box center [470, 60] width 12 height 12
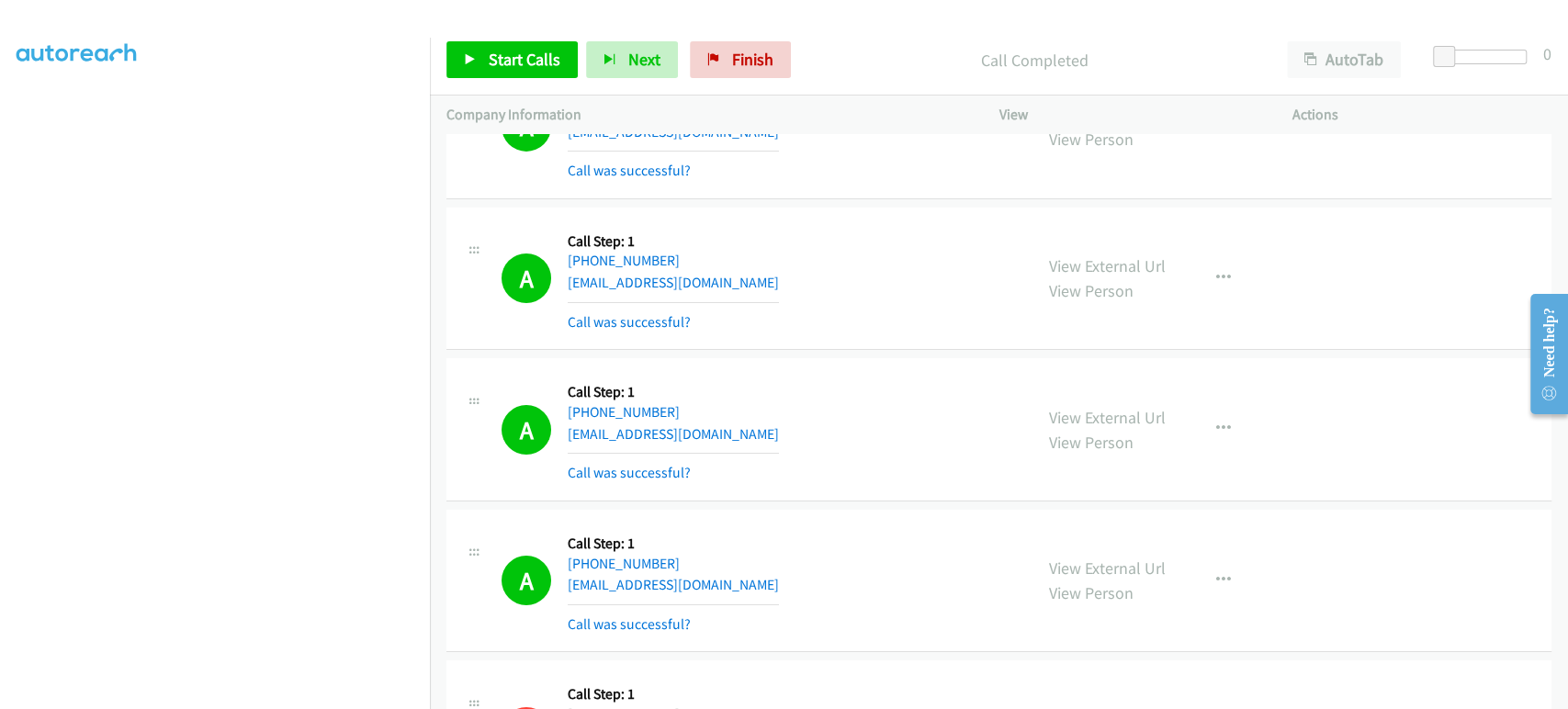
scroll to position [13676, 0]
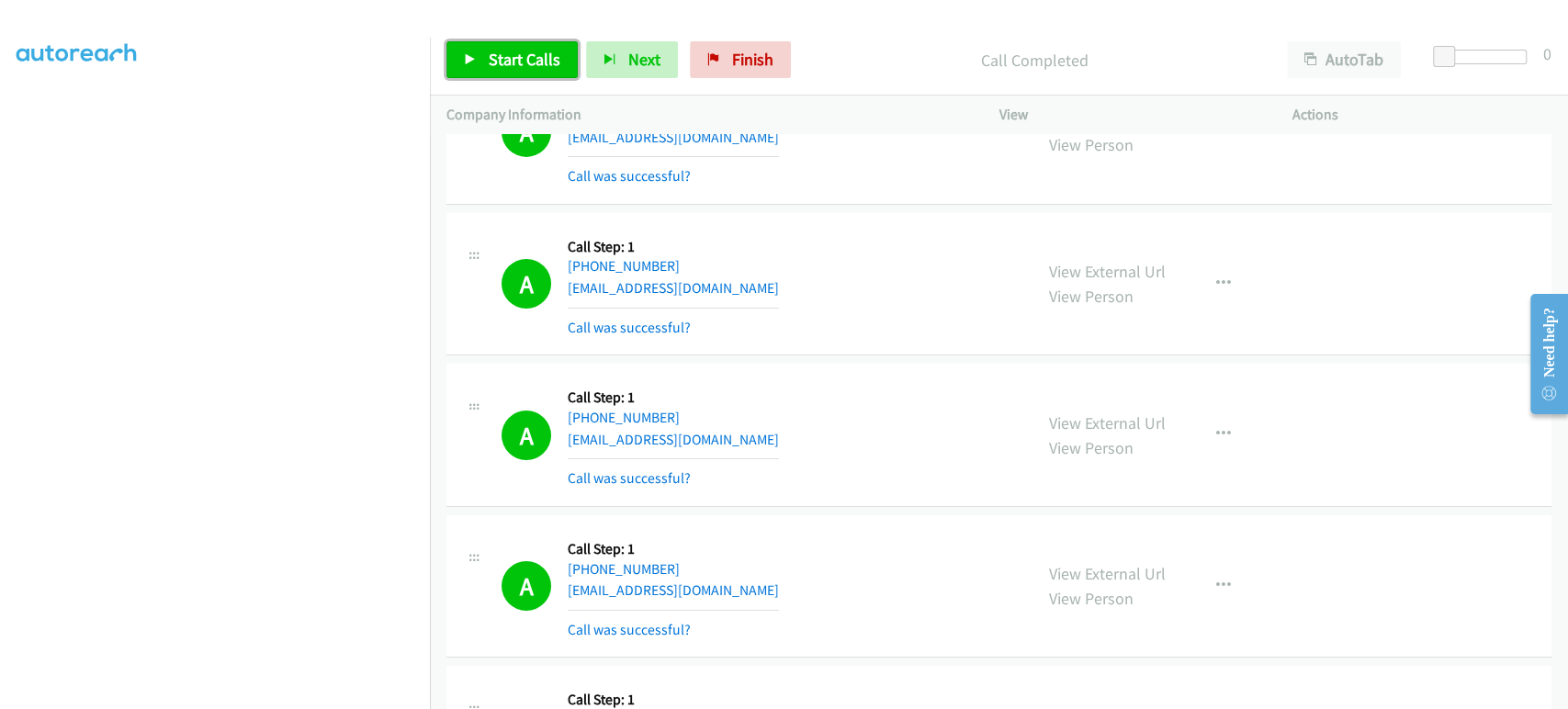
click at [493, 72] on link "Start Calls" at bounding box center [512, 59] width 132 height 37
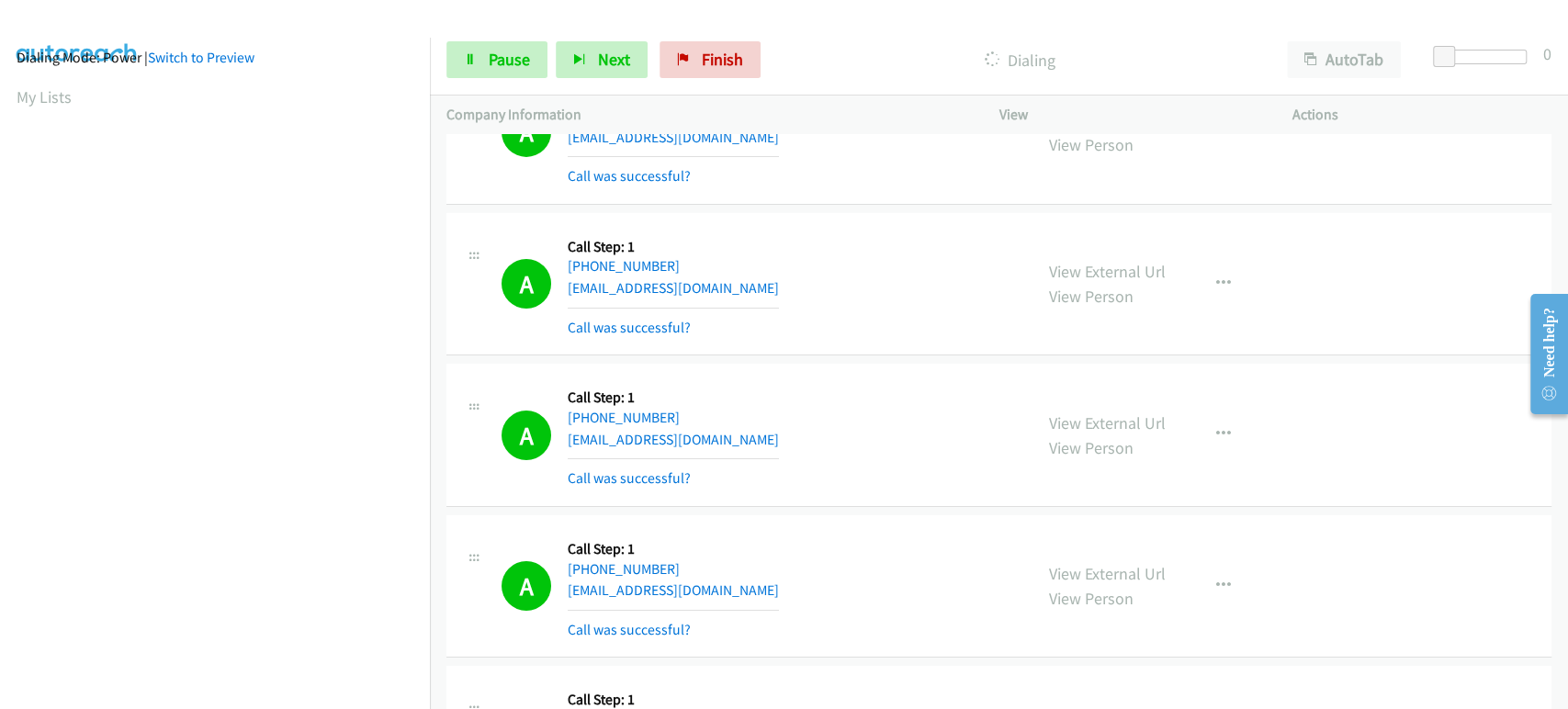
scroll to position [0, 0]
click at [226, 695] on section at bounding box center [215, 273] width 397 height 879
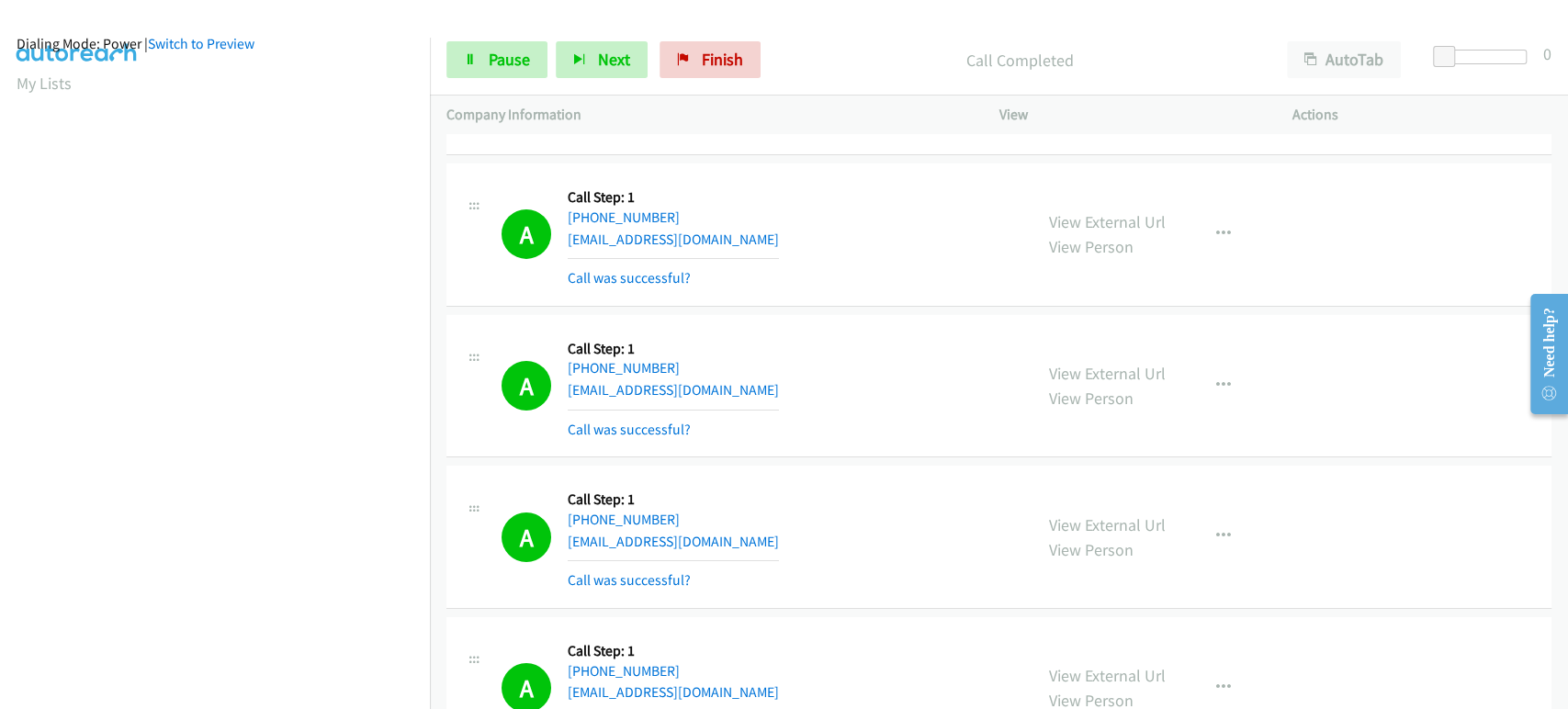
scroll to position [15, 0]
click at [477, 50] on link "Pause" at bounding box center [497, 59] width 101 height 37
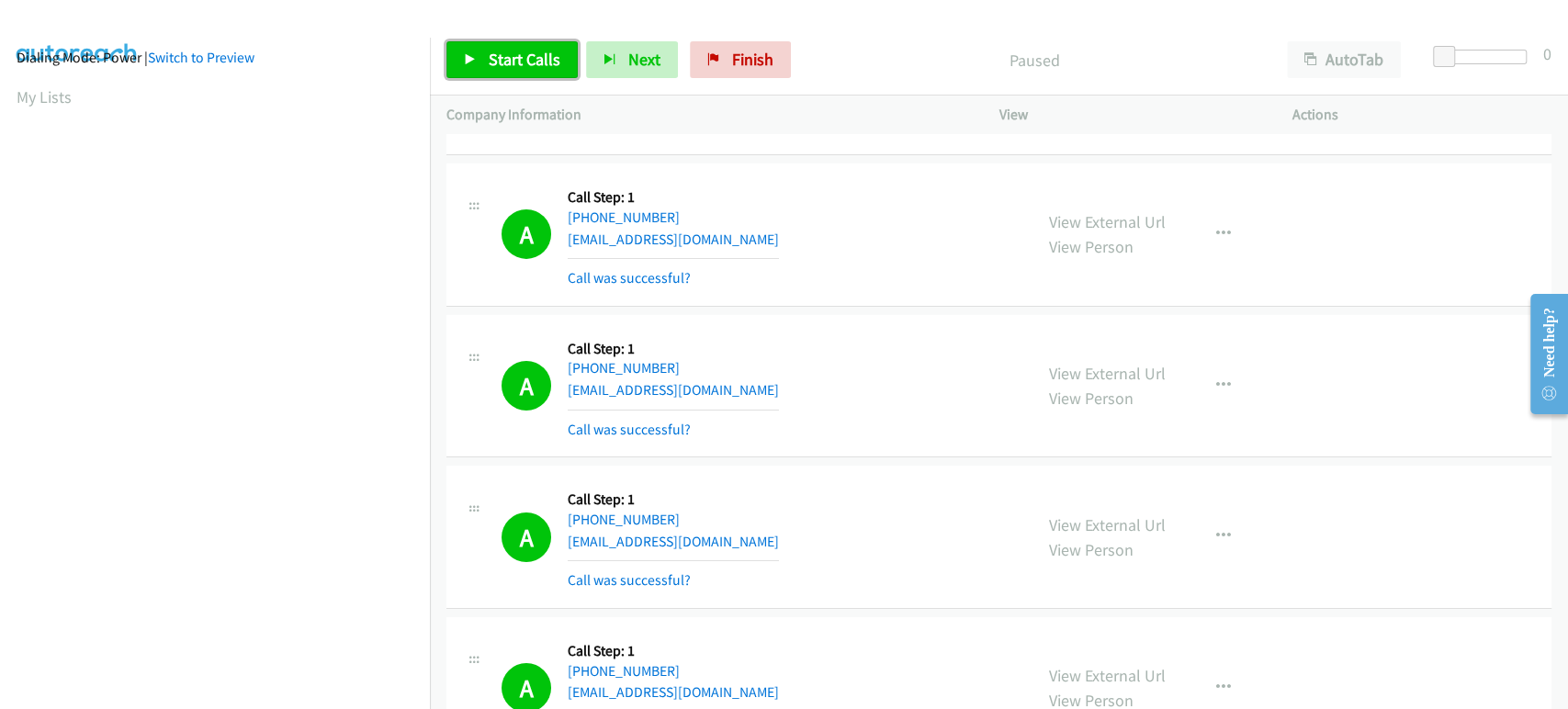
click at [494, 55] on span "Start Calls" at bounding box center [524, 59] width 72 height 21
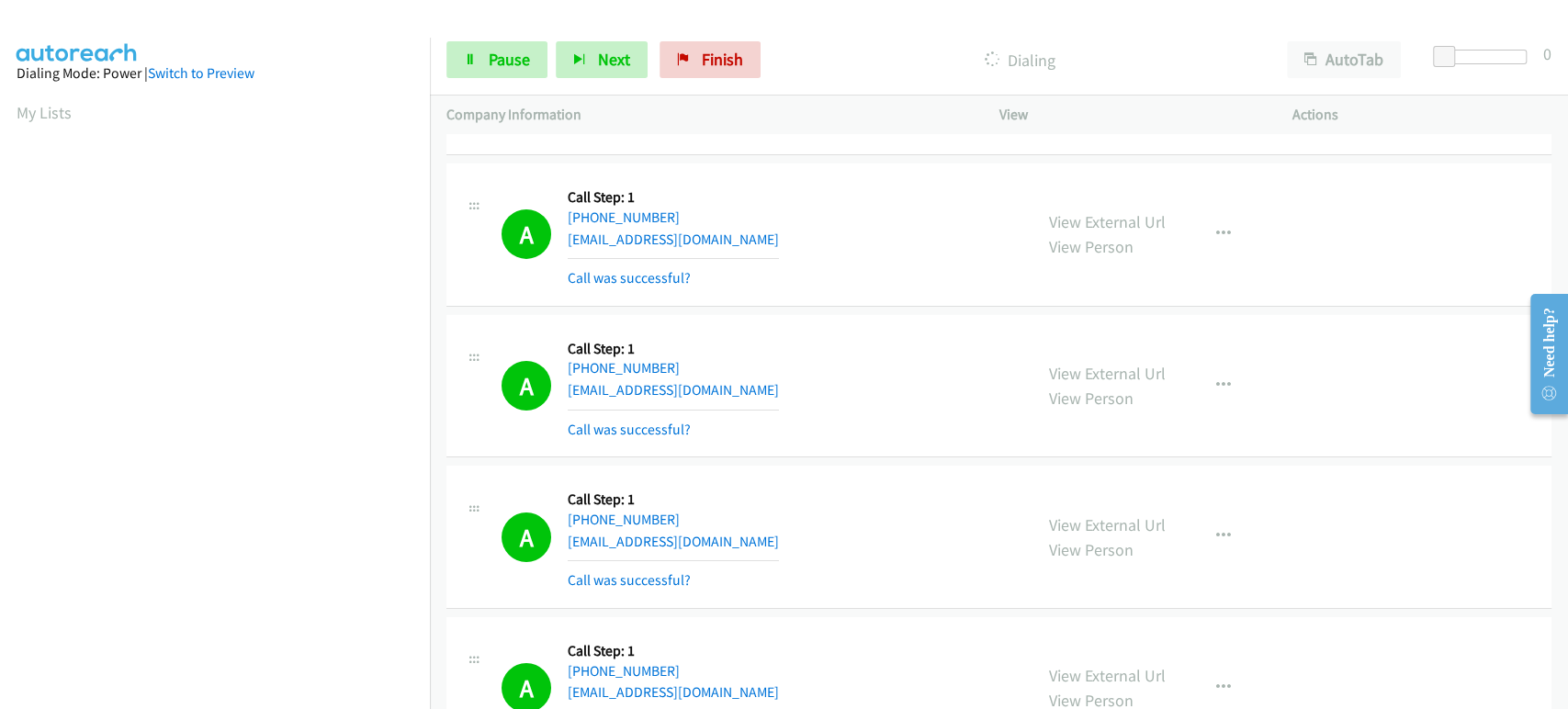
scroll to position [323, 0]
click at [507, 58] on span "Pause" at bounding box center [509, 59] width 41 height 21
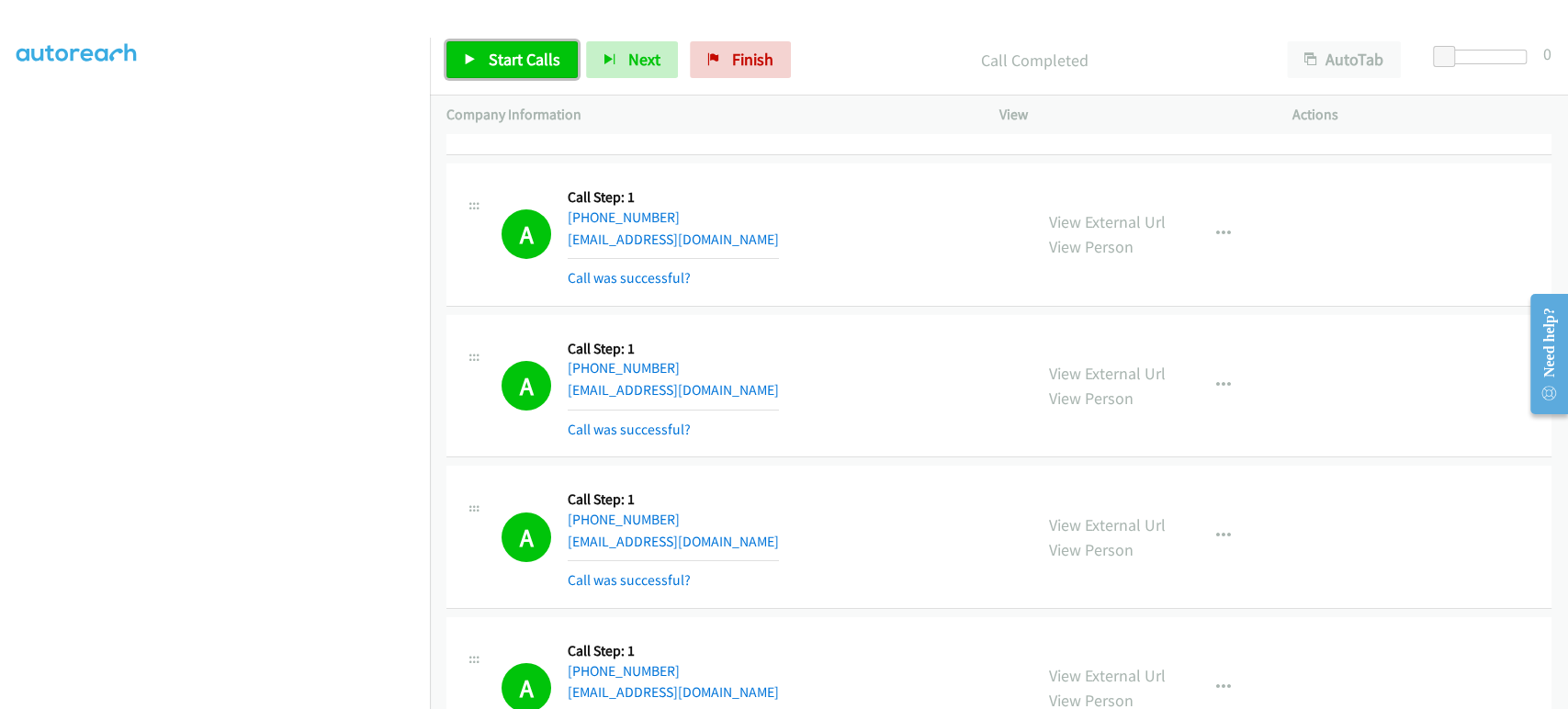
click at [532, 53] on span "Start Calls" at bounding box center [524, 59] width 72 height 21
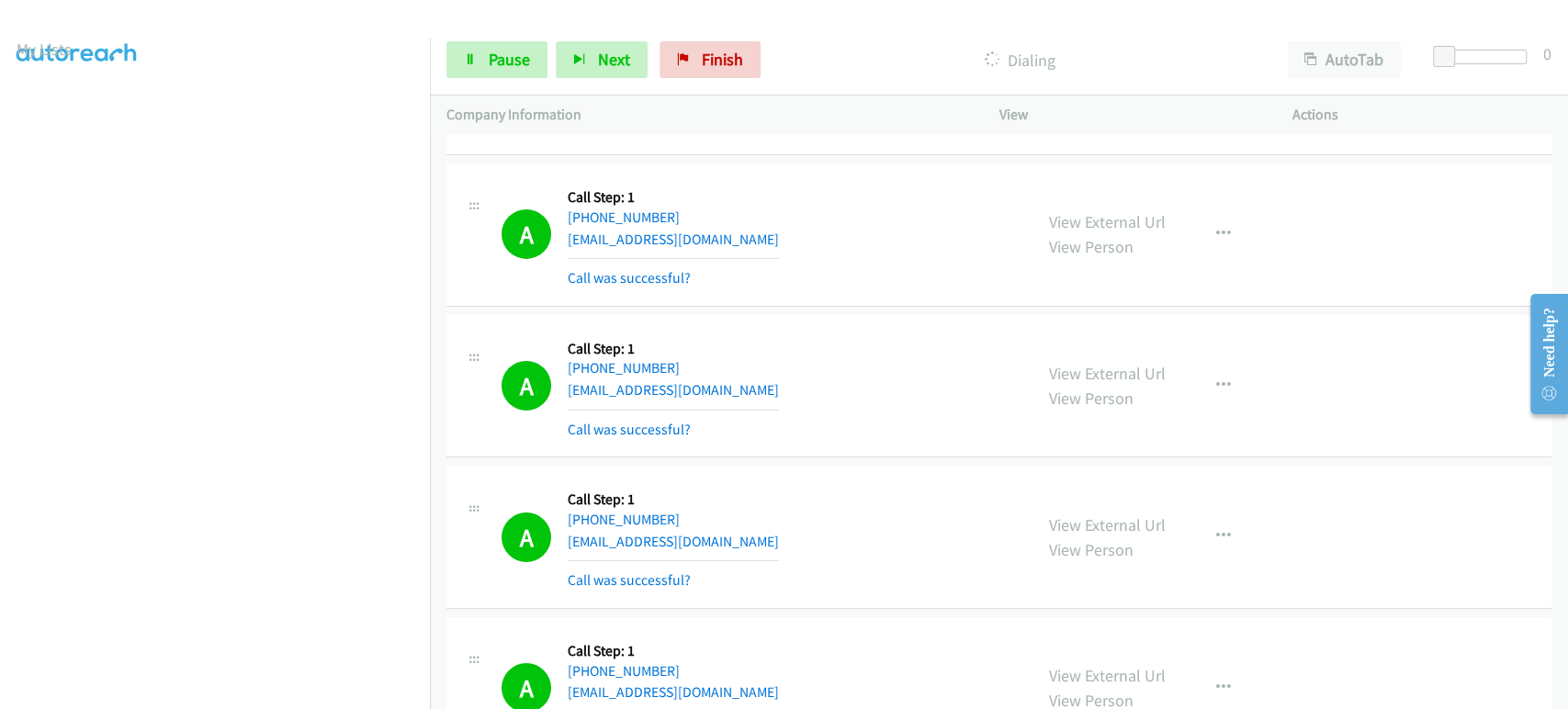
scroll to position [0, 0]
click at [576, 66] on button "Next" at bounding box center [601, 59] width 92 height 37
click at [585, 63] on button "Next" at bounding box center [601, 59] width 92 height 37
click at [489, 61] on span "Pause" at bounding box center [509, 59] width 41 height 21
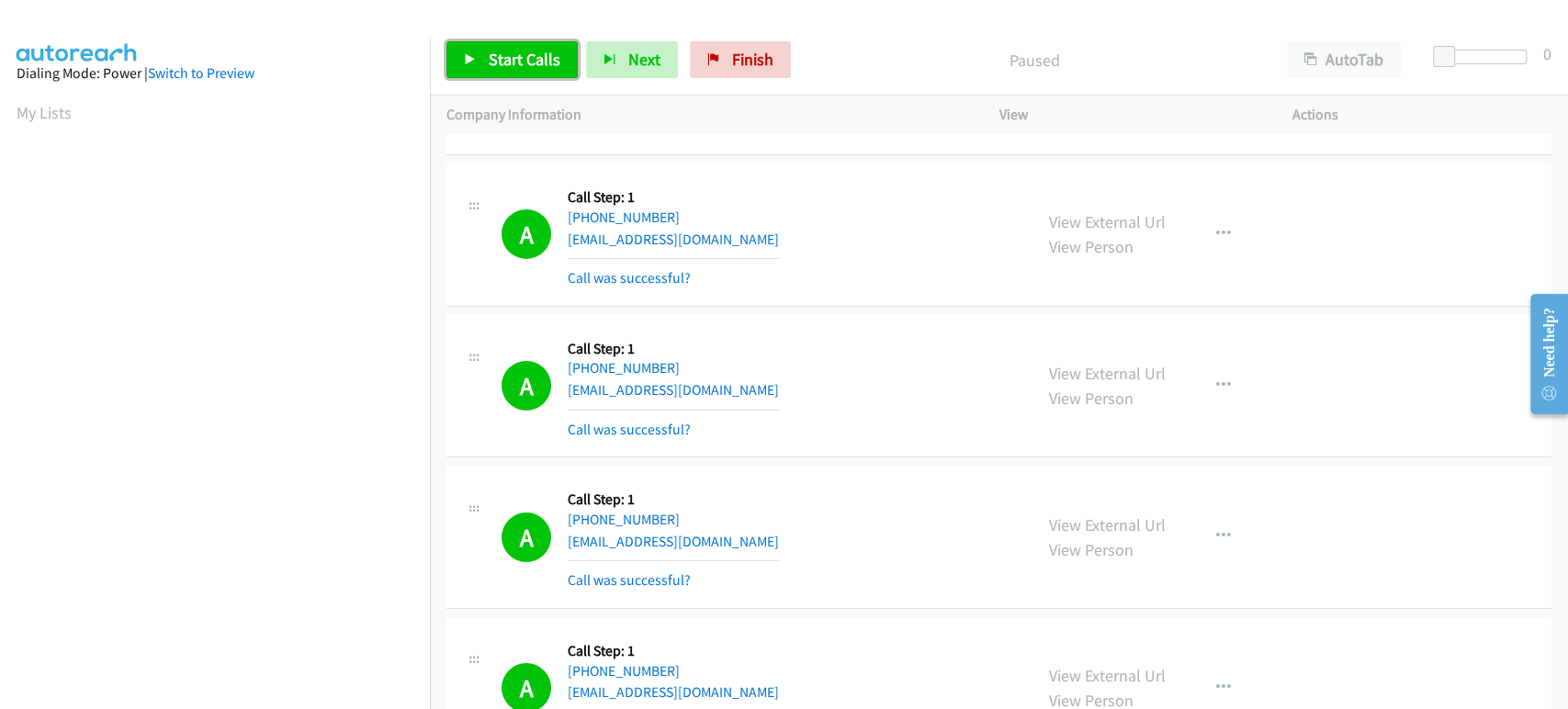
click at [489, 61] on span "Start Calls" at bounding box center [524, 59] width 72 height 21
click at [470, 58] on icon at bounding box center [470, 60] width 12 height 12
click at [504, 69] on span "Start Calls" at bounding box center [524, 59] width 72 height 21
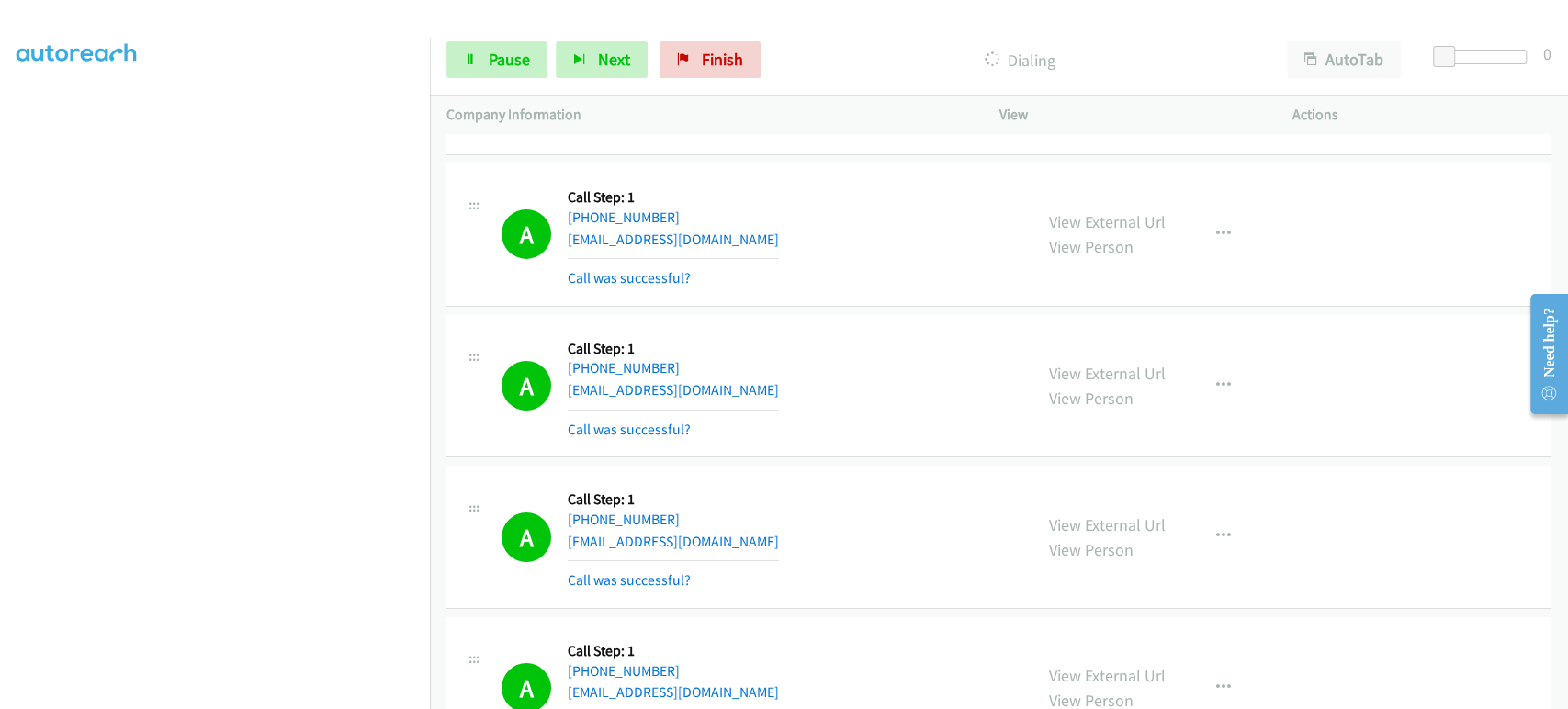
scroll to position [117, 0]
click at [496, 45] on link "Pause" at bounding box center [497, 59] width 101 height 37
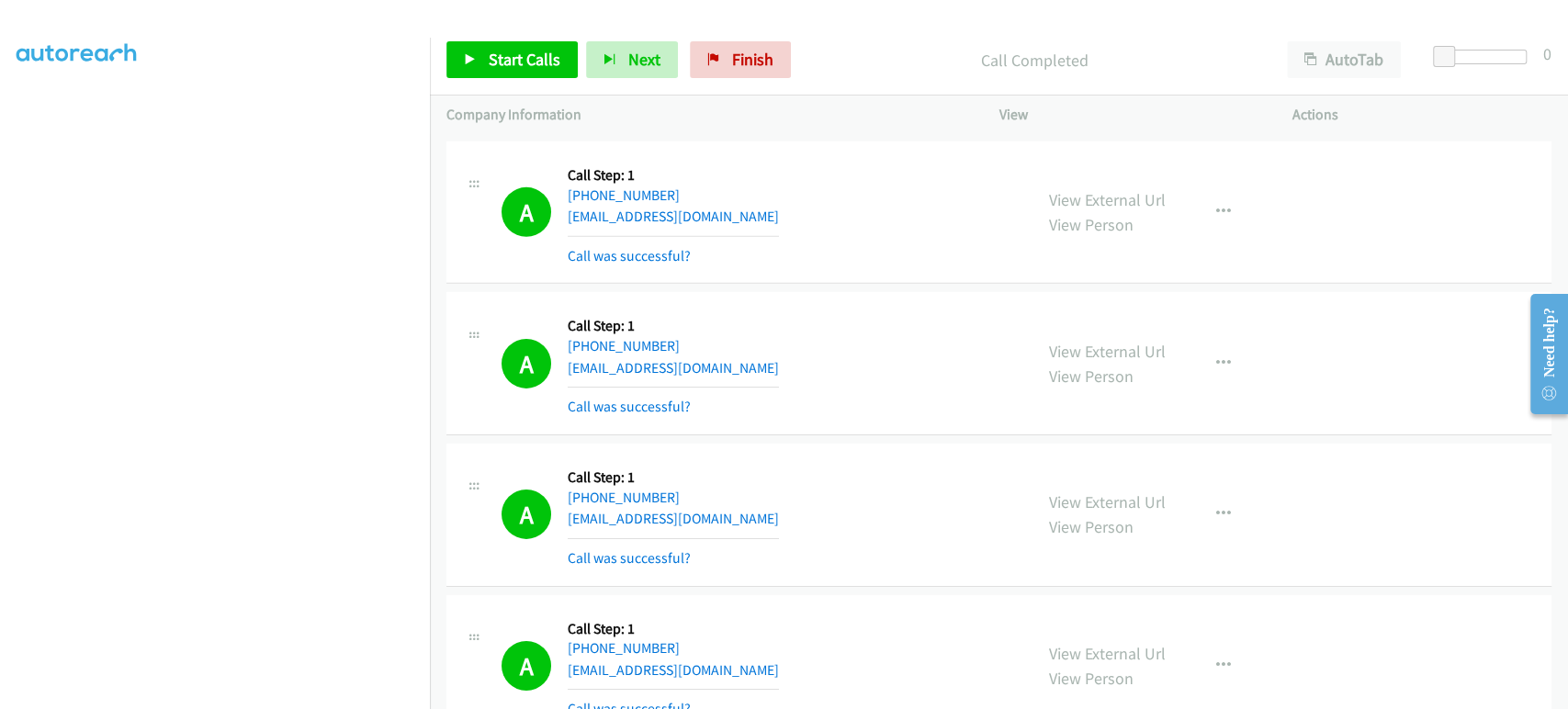
scroll to position [18003, 0]
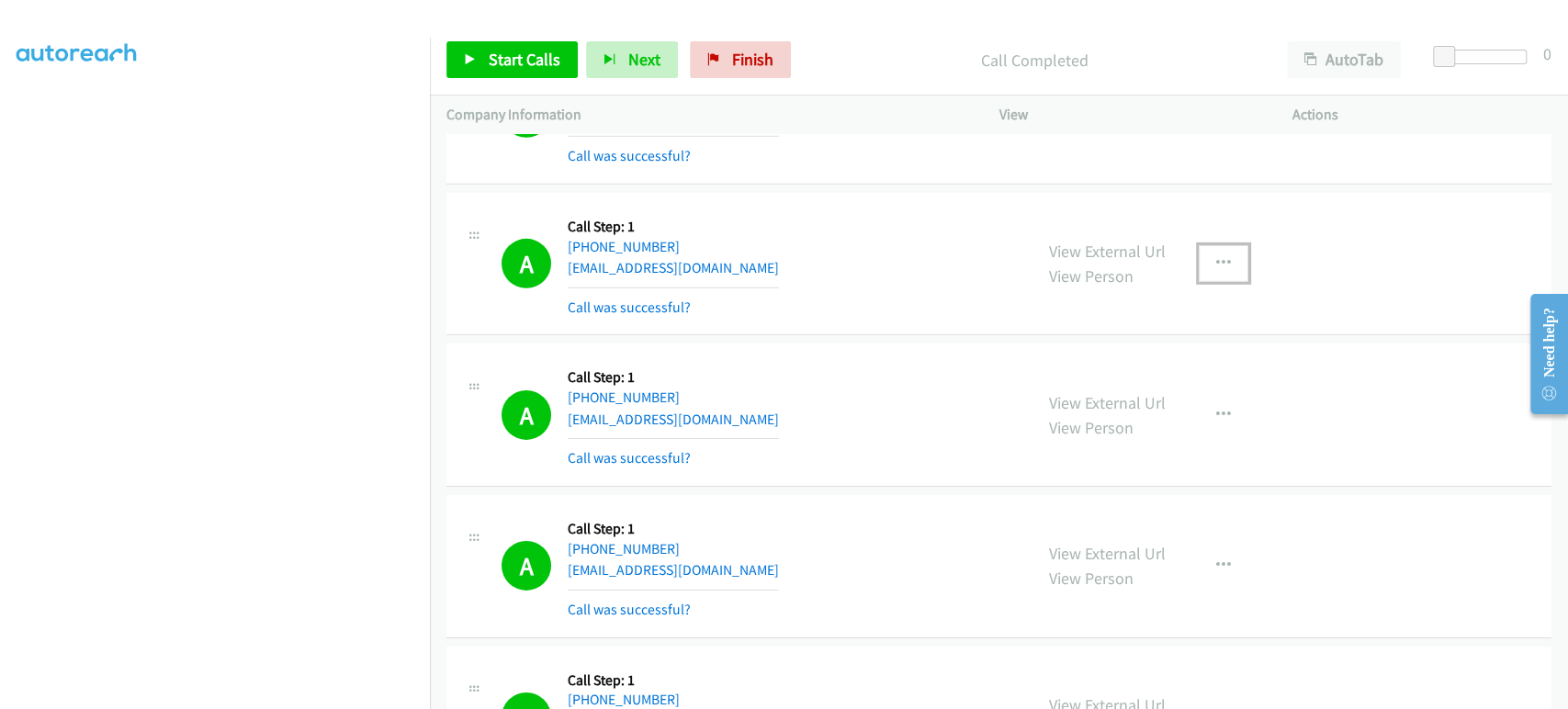
click at [1220, 257] on icon "button" at bounding box center [1223, 263] width 14 height 14
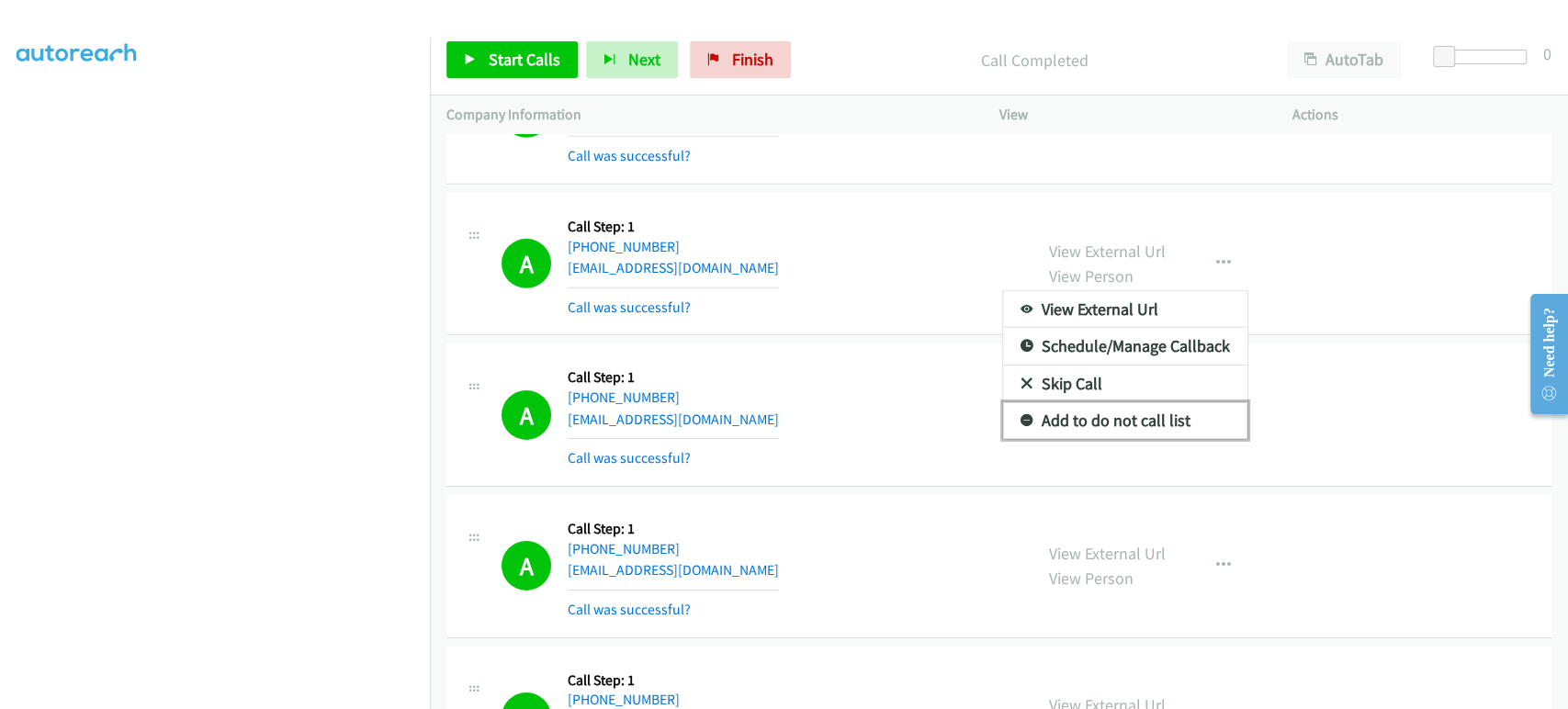
click at [1165, 403] on link "Add to do not call list" at bounding box center [1125, 421] width 244 height 37
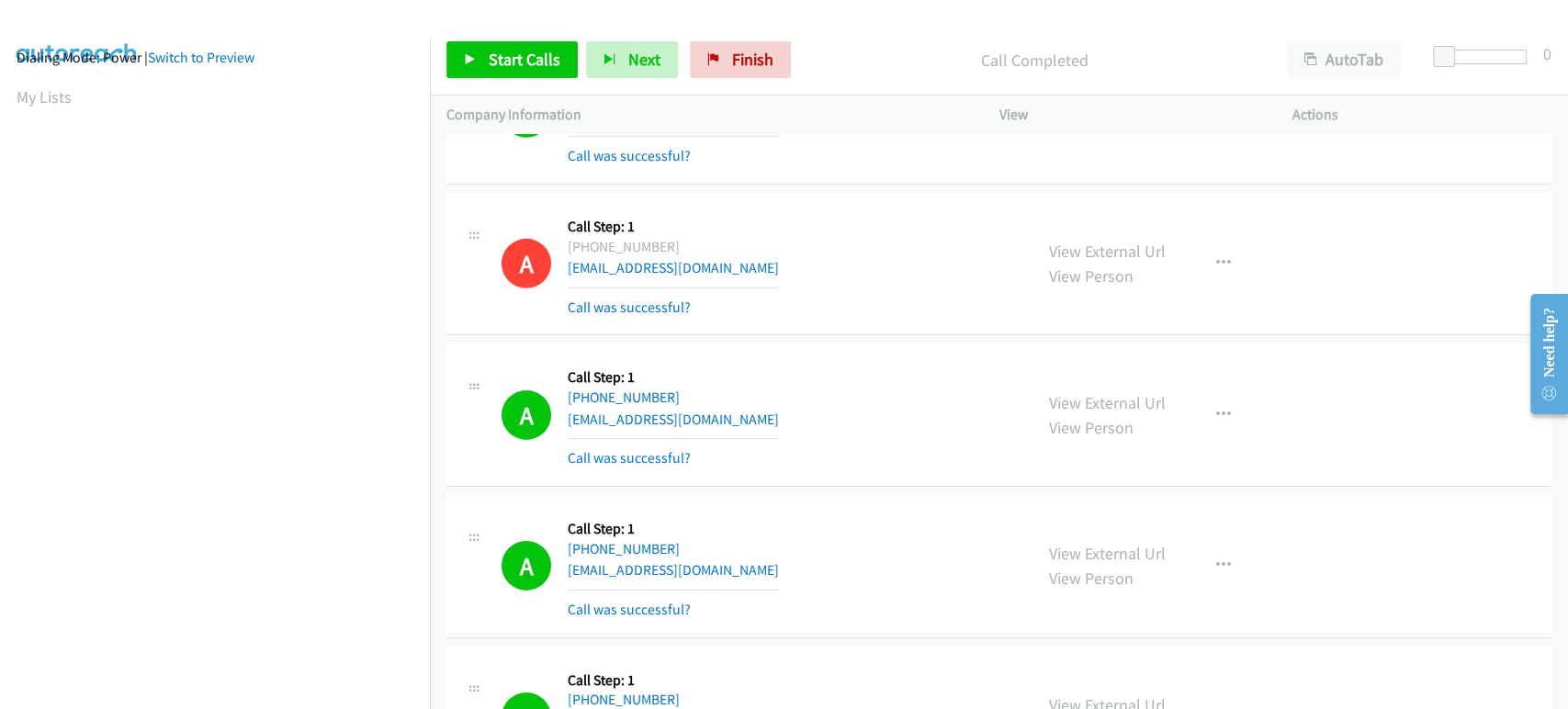
scroll to position [0, 0]
click at [508, 59] on span "Start Calls" at bounding box center [524, 59] width 72 height 21
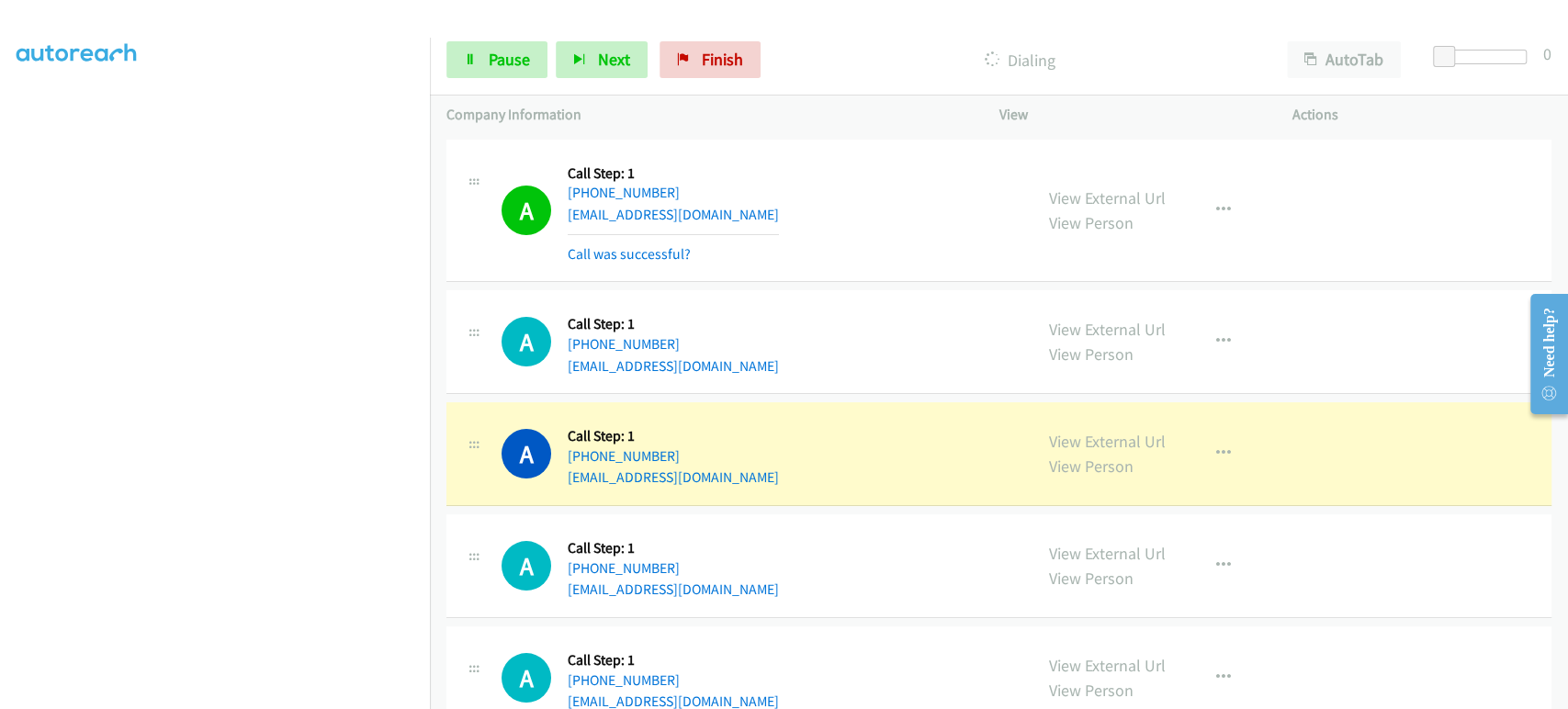
scroll to position [18819, 0]
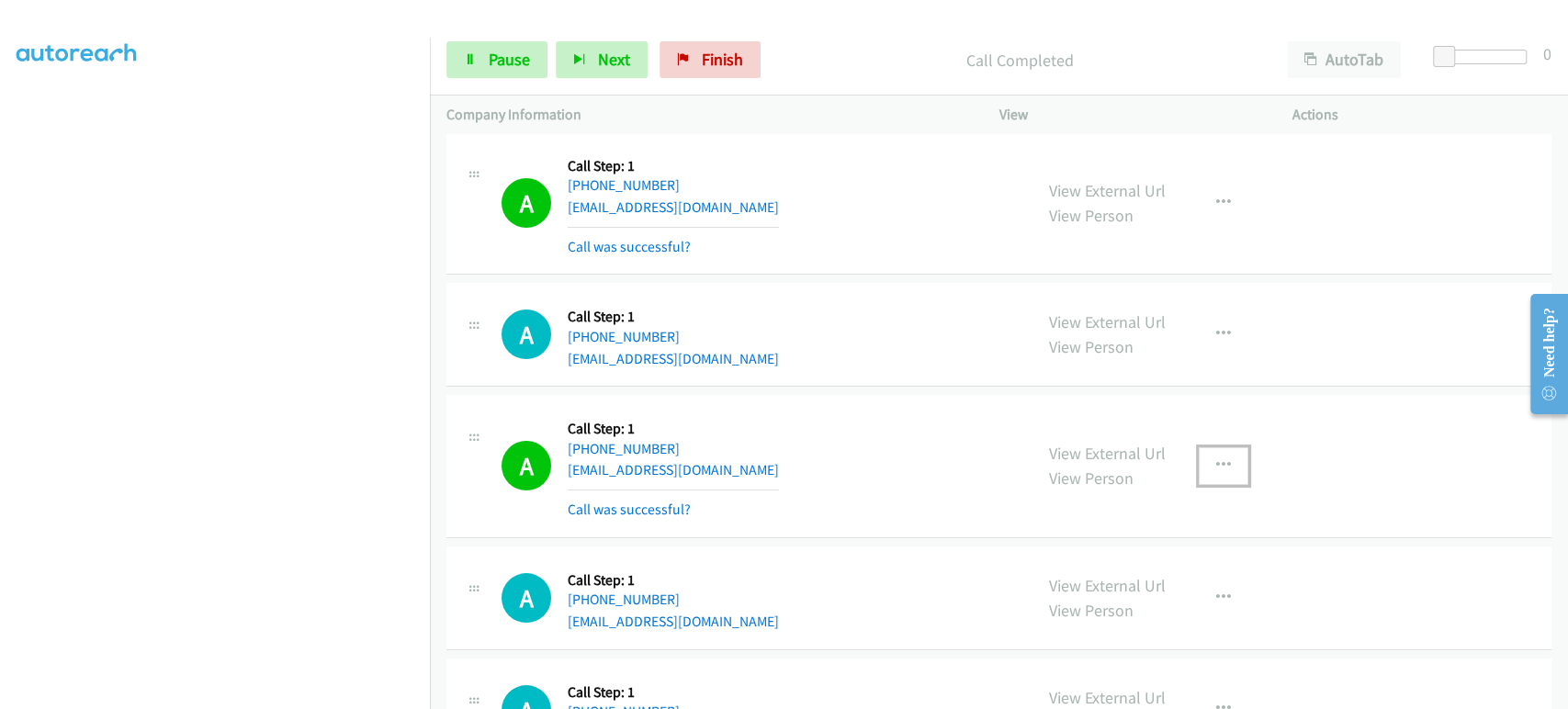
click at [1217, 458] on icon "button" at bounding box center [1223, 465] width 14 height 14
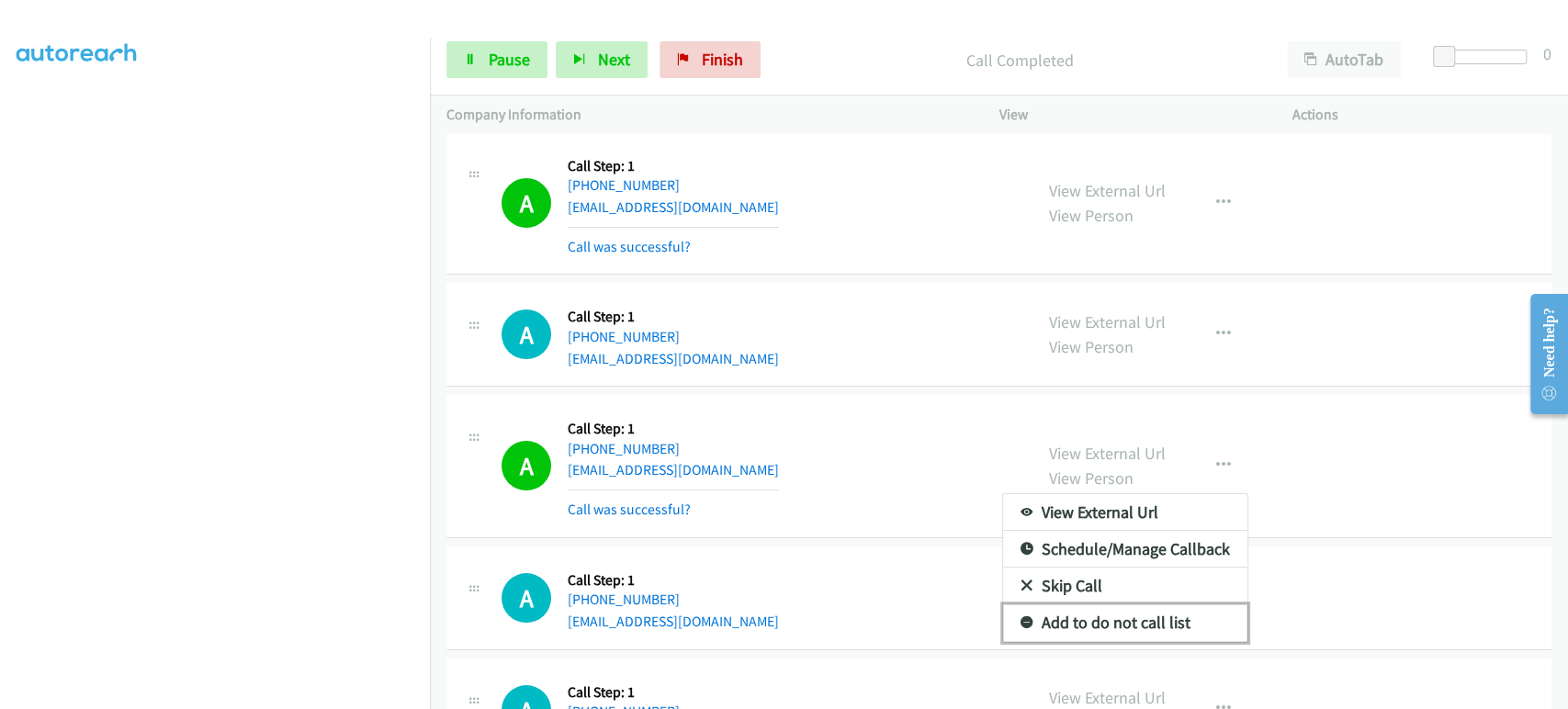
click at [1118, 604] on link "Add to do not call list" at bounding box center [1125, 622] width 244 height 37
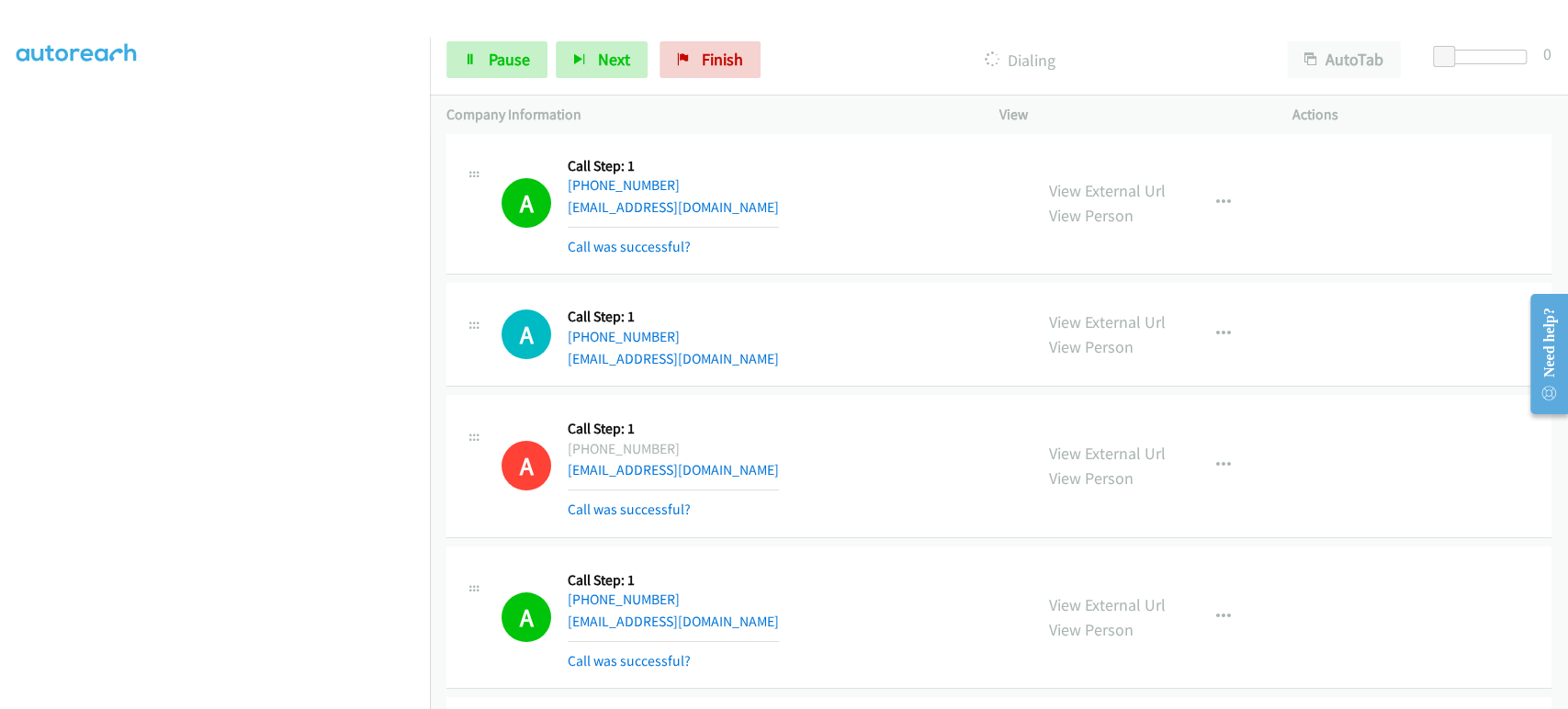
scroll to position [117, 0]
click at [500, 62] on span "Pause" at bounding box center [509, 59] width 41 height 21
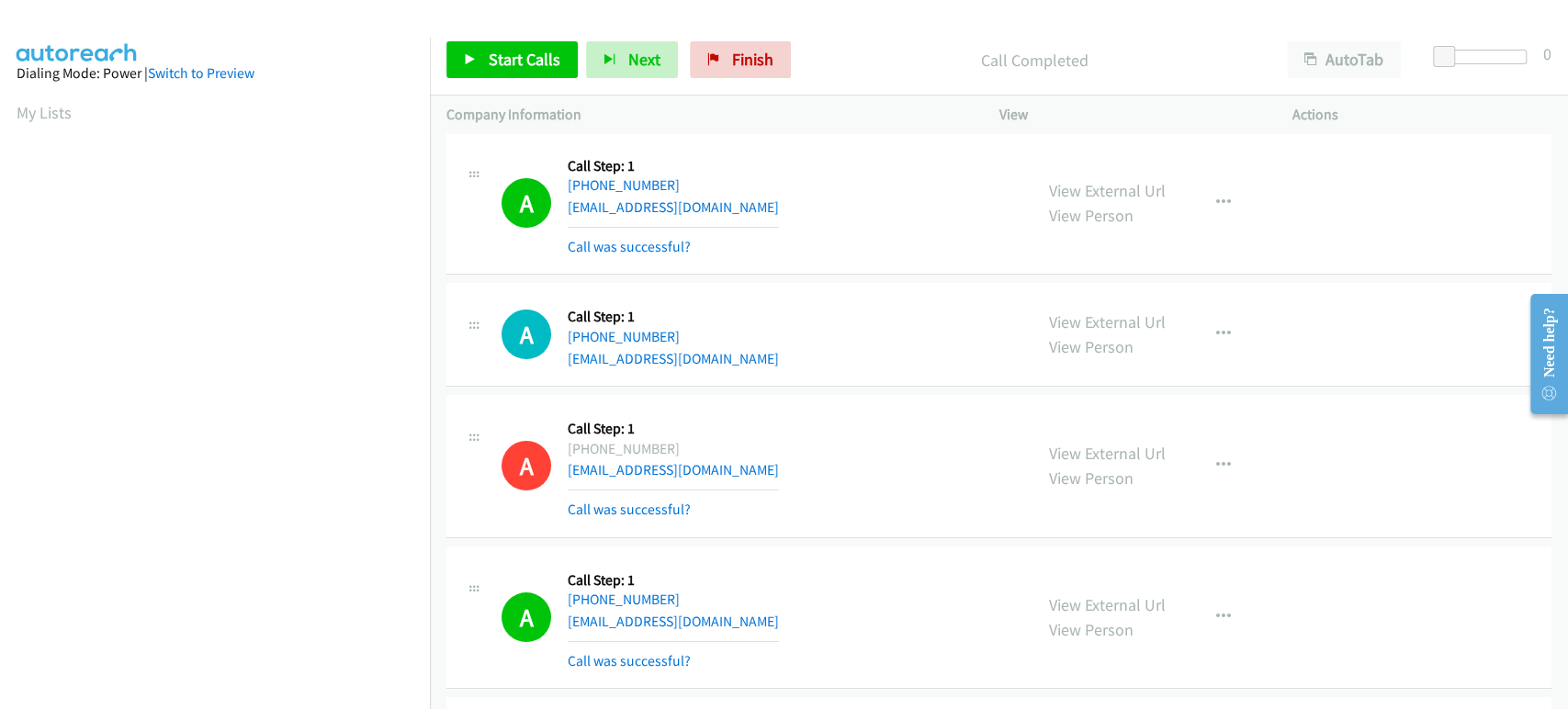
scroll to position [323, 0]
click at [496, 60] on span "Start Calls" at bounding box center [524, 59] width 72 height 21
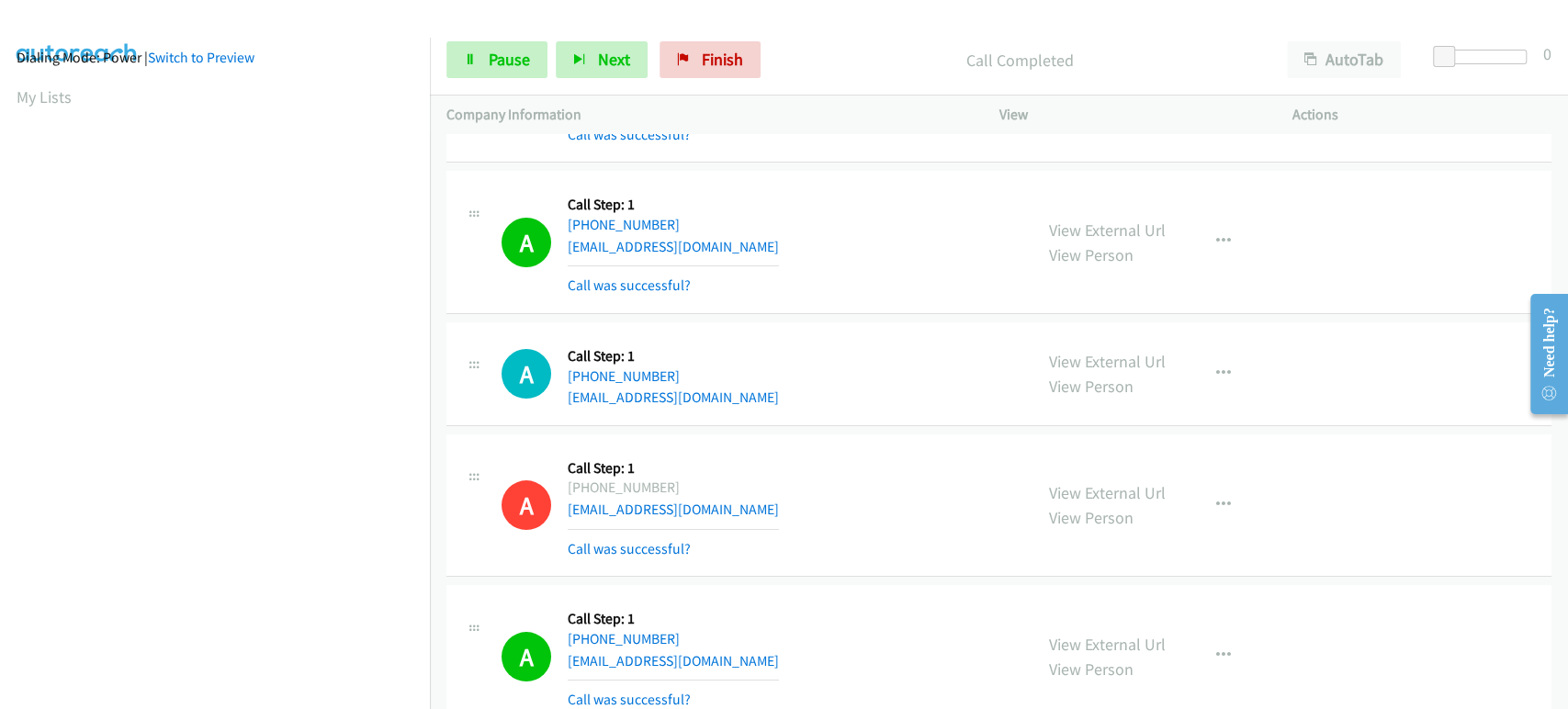
scroll to position [18858, 0]
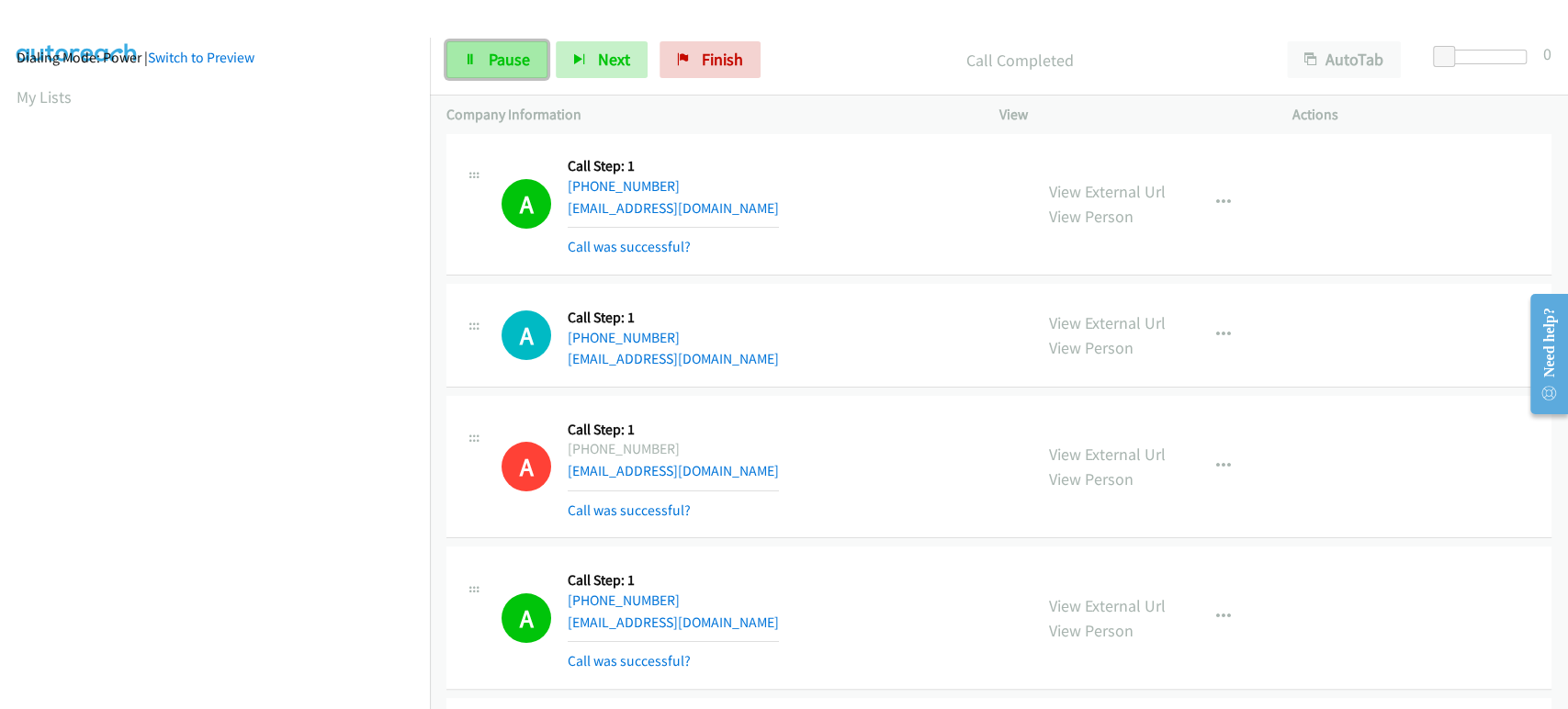
click at [507, 61] on span "Pause" at bounding box center [509, 59] width 41 height 21
click at [507, 61] on span "Start Calls" at bounding box center [524, 59] width 72 height 21
click at [491, 61] on span "Pause" at bounding box center [509, 59] width 41 height 21
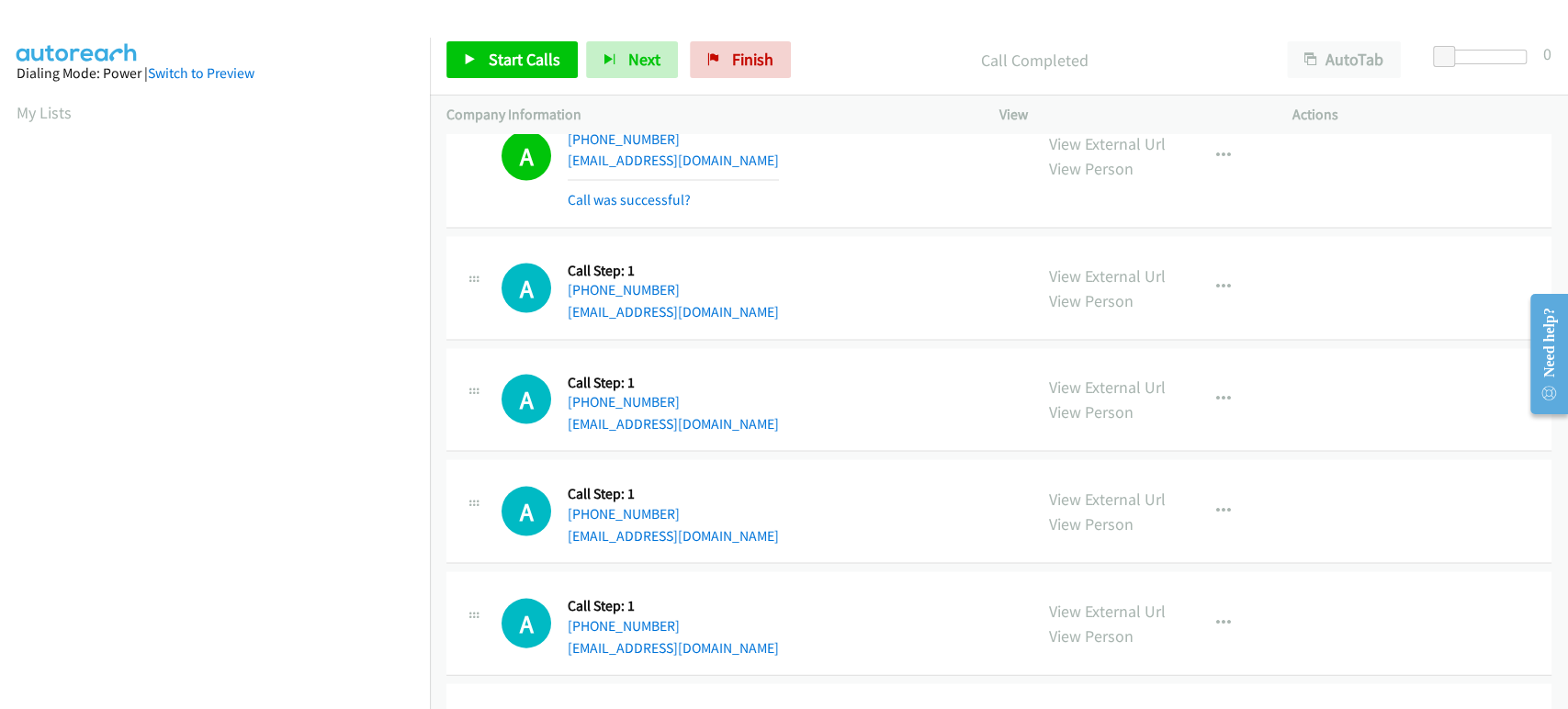
scroll to position [21239, 0]
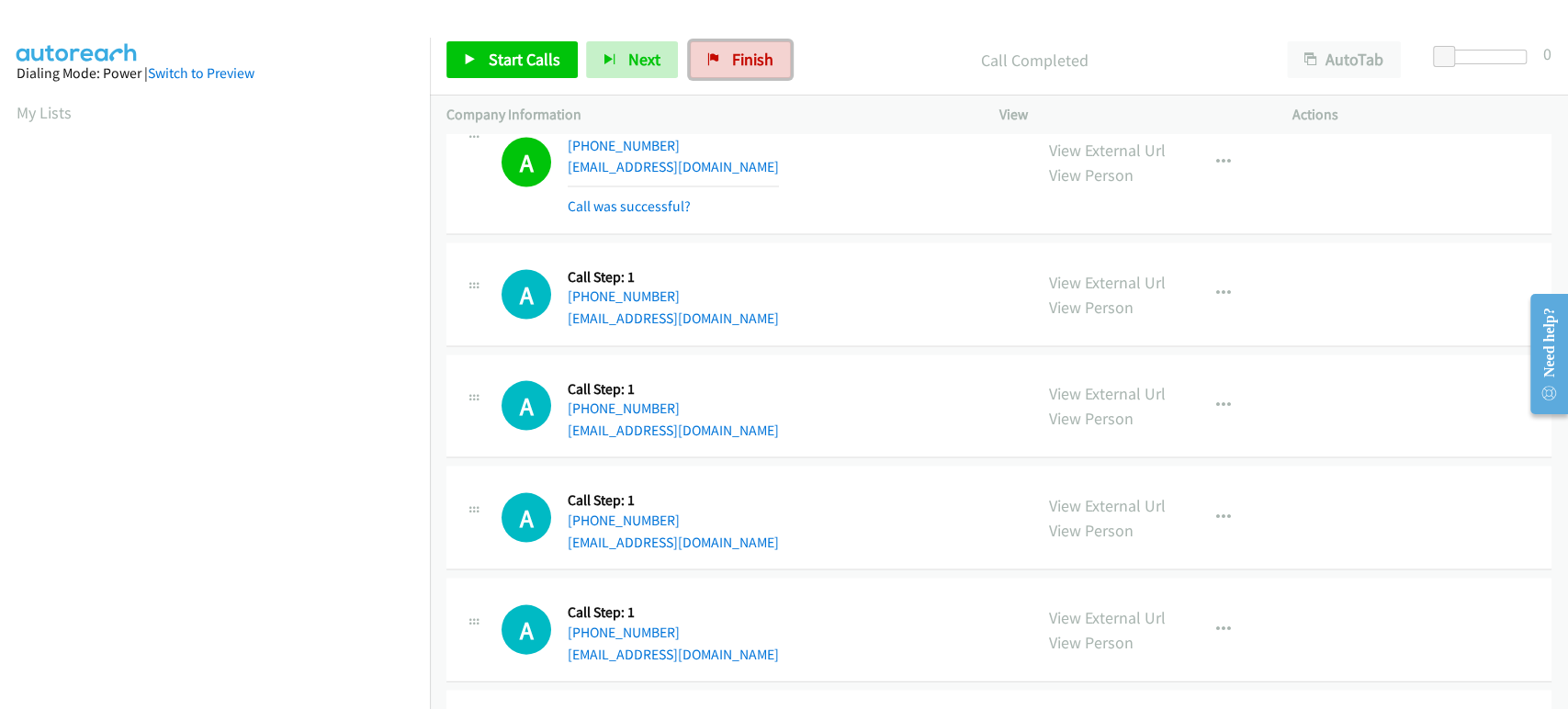
drag, startPoint x: 735, startPoint y: 57, endPoint x: 935, endPoint y: 71, distance: 200.5
click at [735, 57] on span "Finish" at bounding box center [752, 59] width 41 height 21
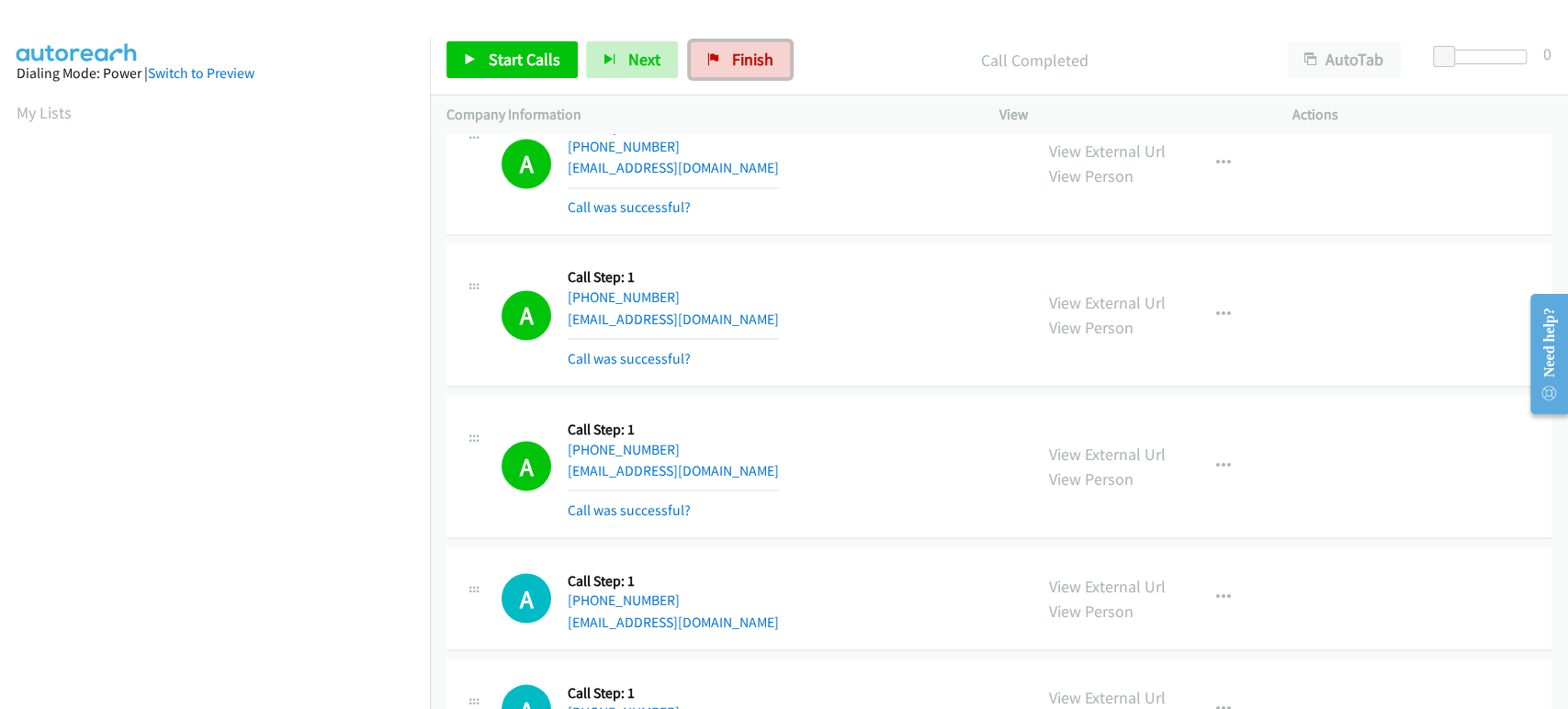
scroll to position [20832, 0]
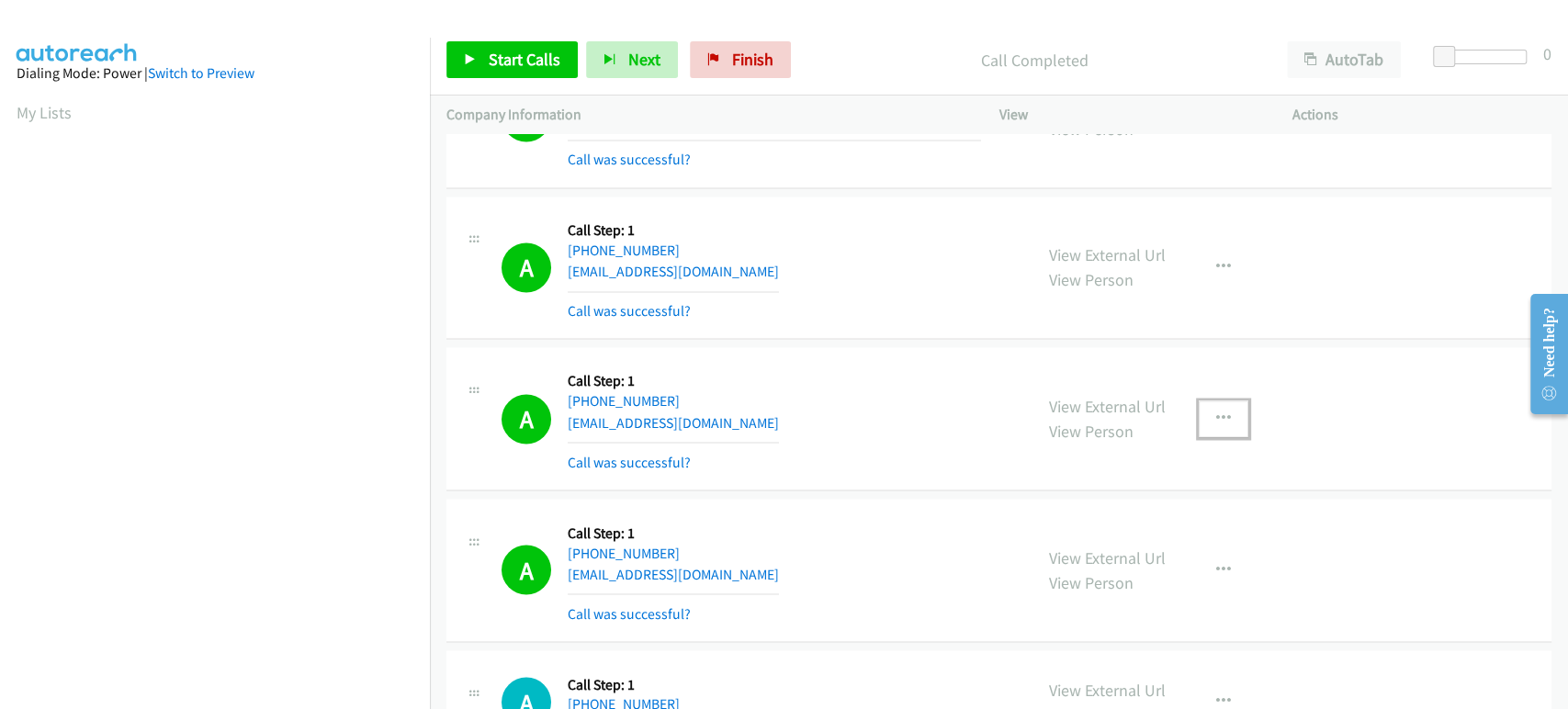
click at [1217, 411] on icon "button" at bounding box center [1223, 418] width 14 height 14
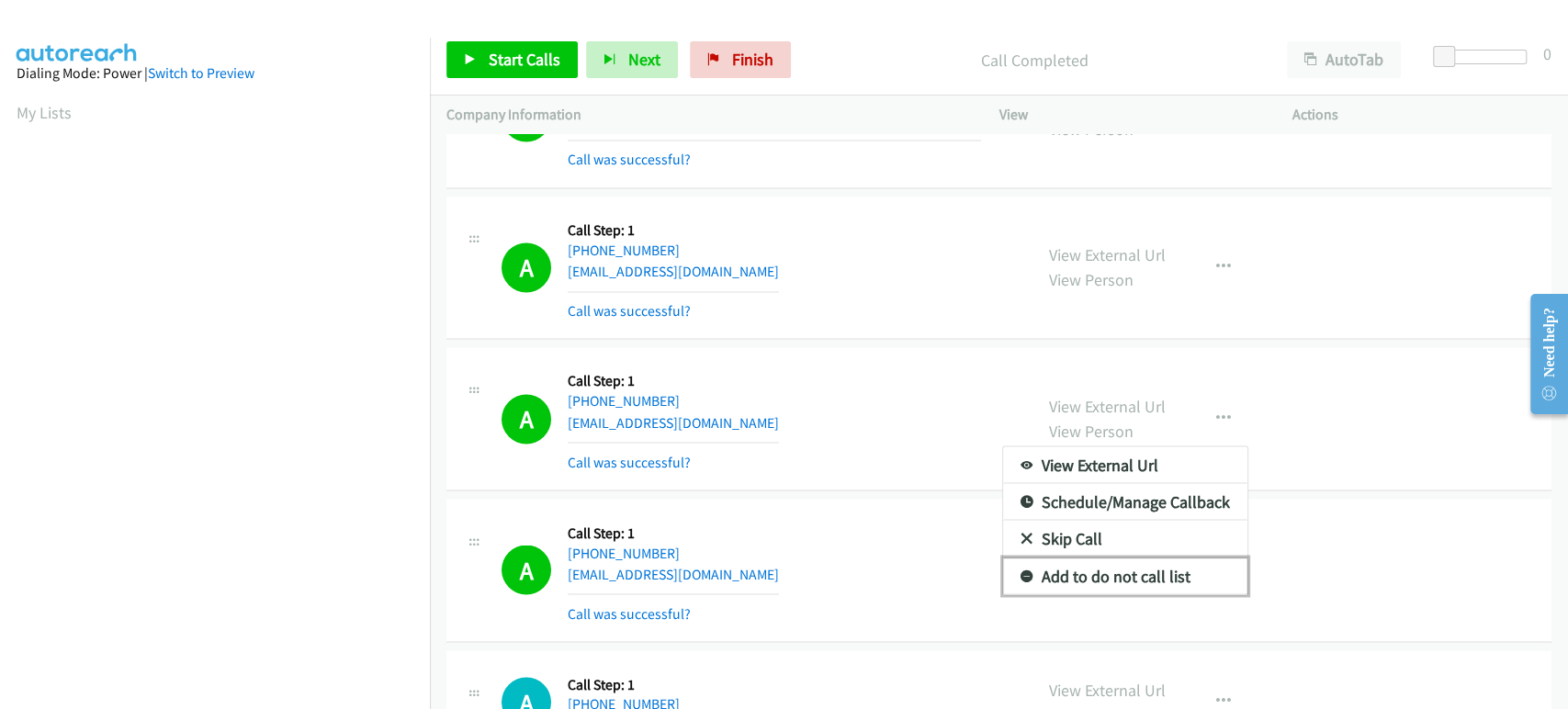
click at [1153, 557] on link "Add to do not call list" at bounding box center [1125, 575] width 244 height 37
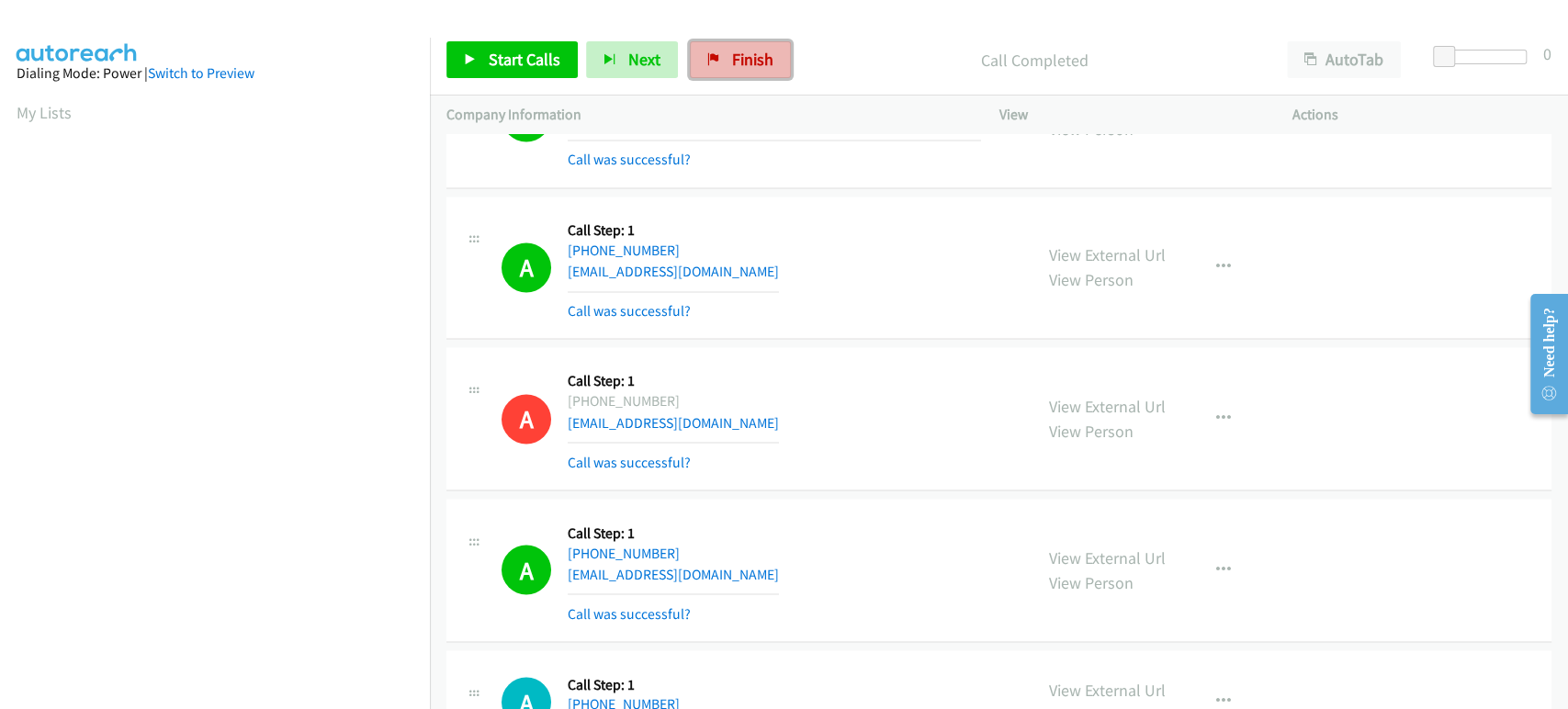
click at [735, 64] on span "Finish" at bounding box center [752, 59] width 41 height 21
